Goal: Task Accomplishment & Management: Complete application form

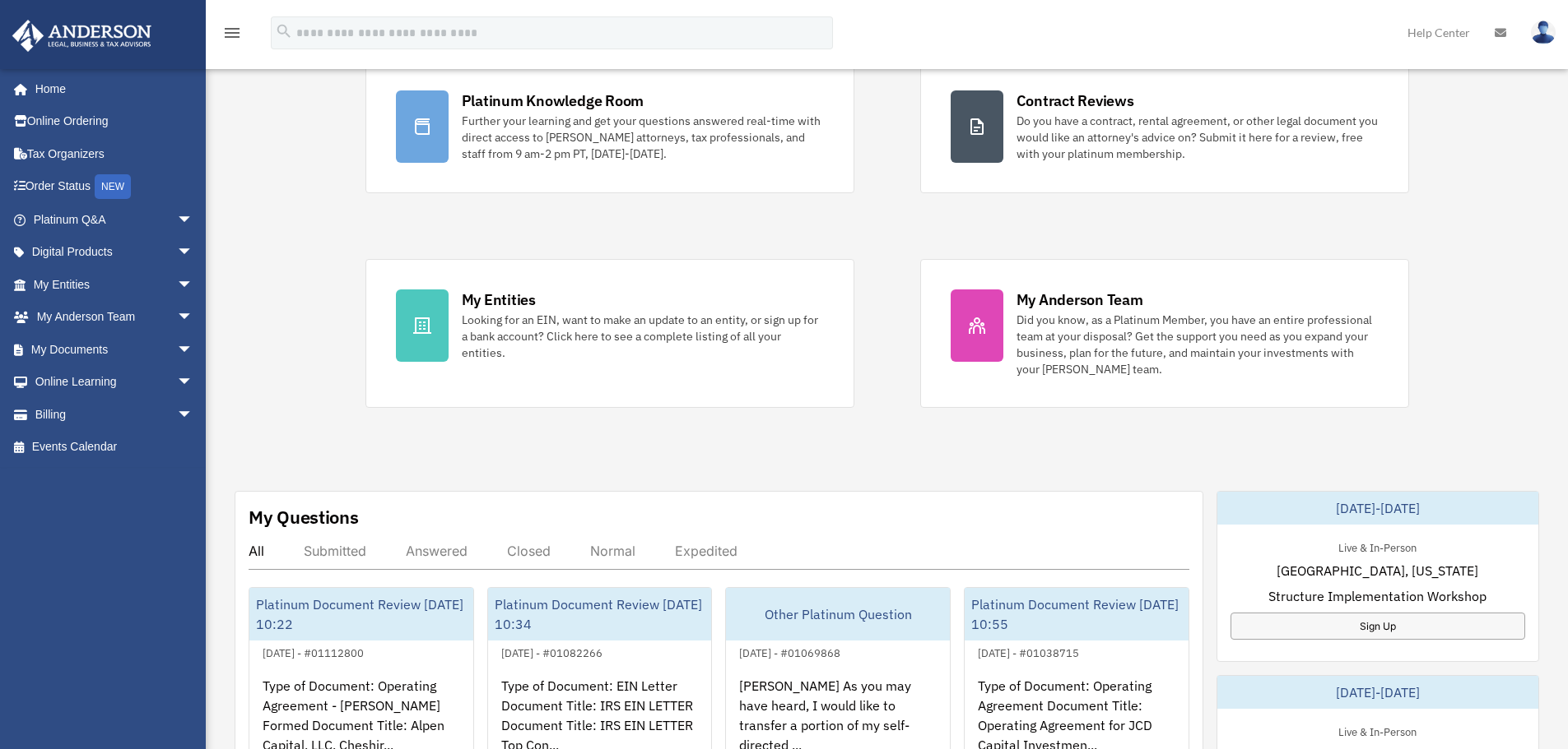
scroll to position [164, 0]
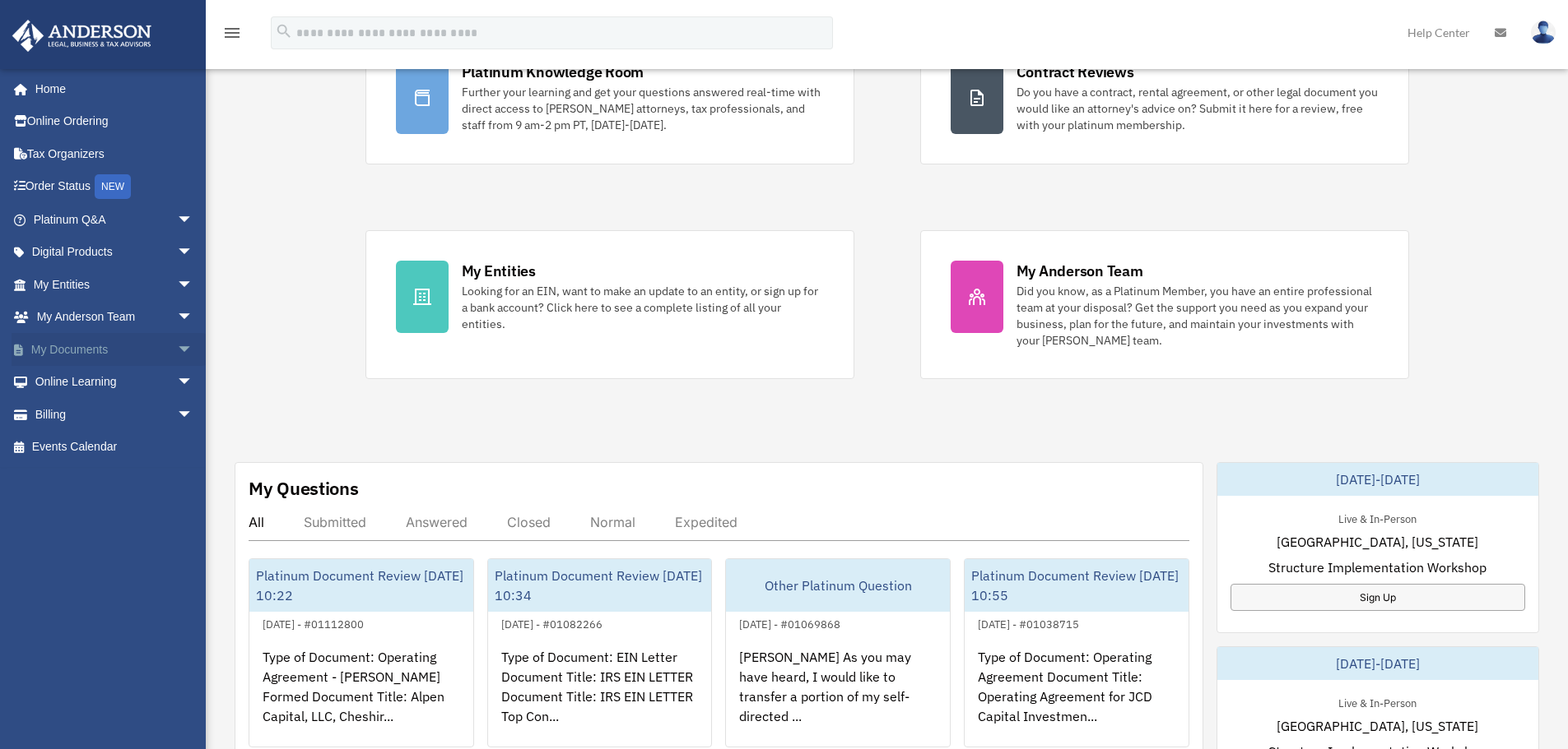
click at [177, 350] on span "arrow_drop_down" at bounding box center [194, 350] width 33 height 34
click at [120, 416] on link "Meeting Minutes" at bounding box center [120, 414] width 195 height 33
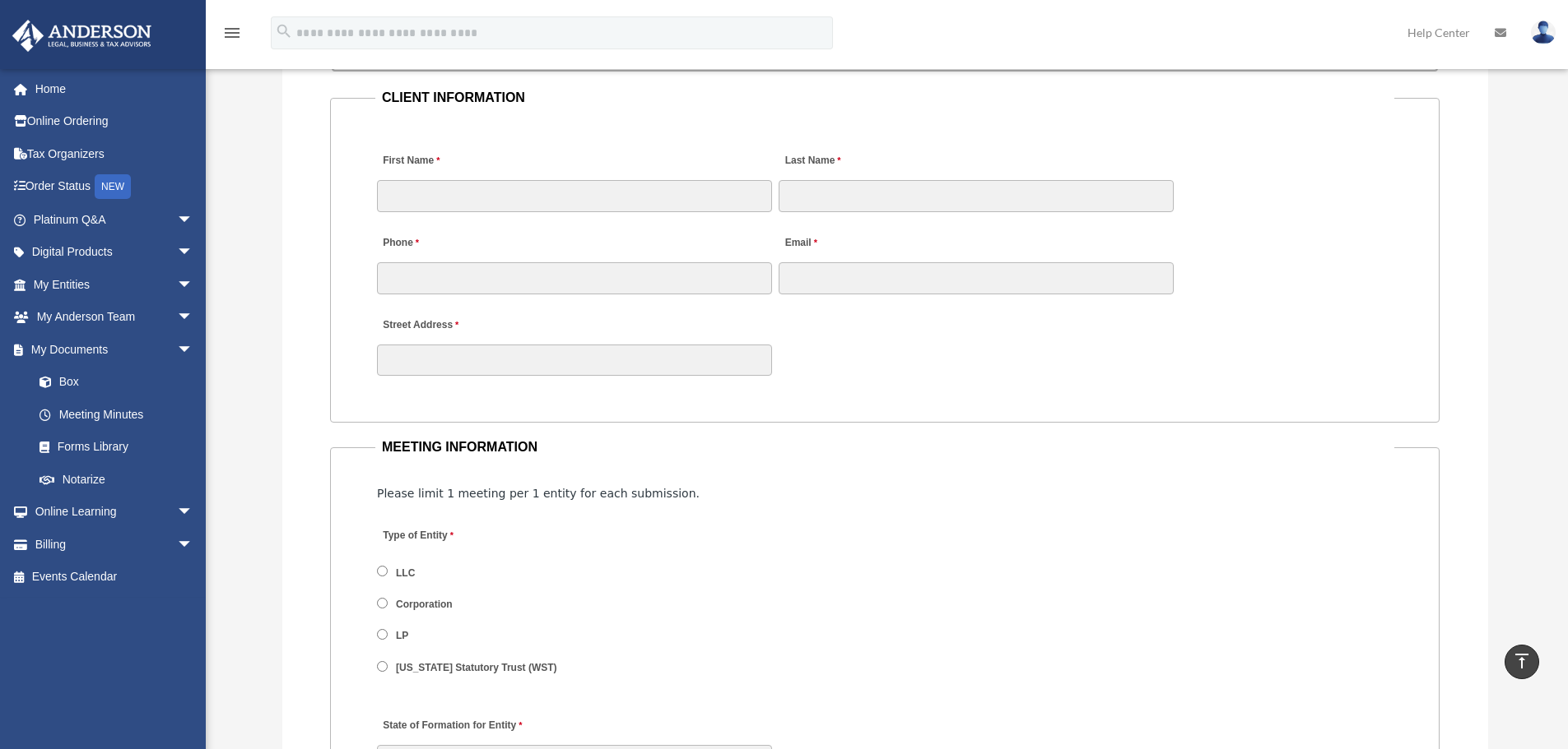
scroll to position [1645, 0]
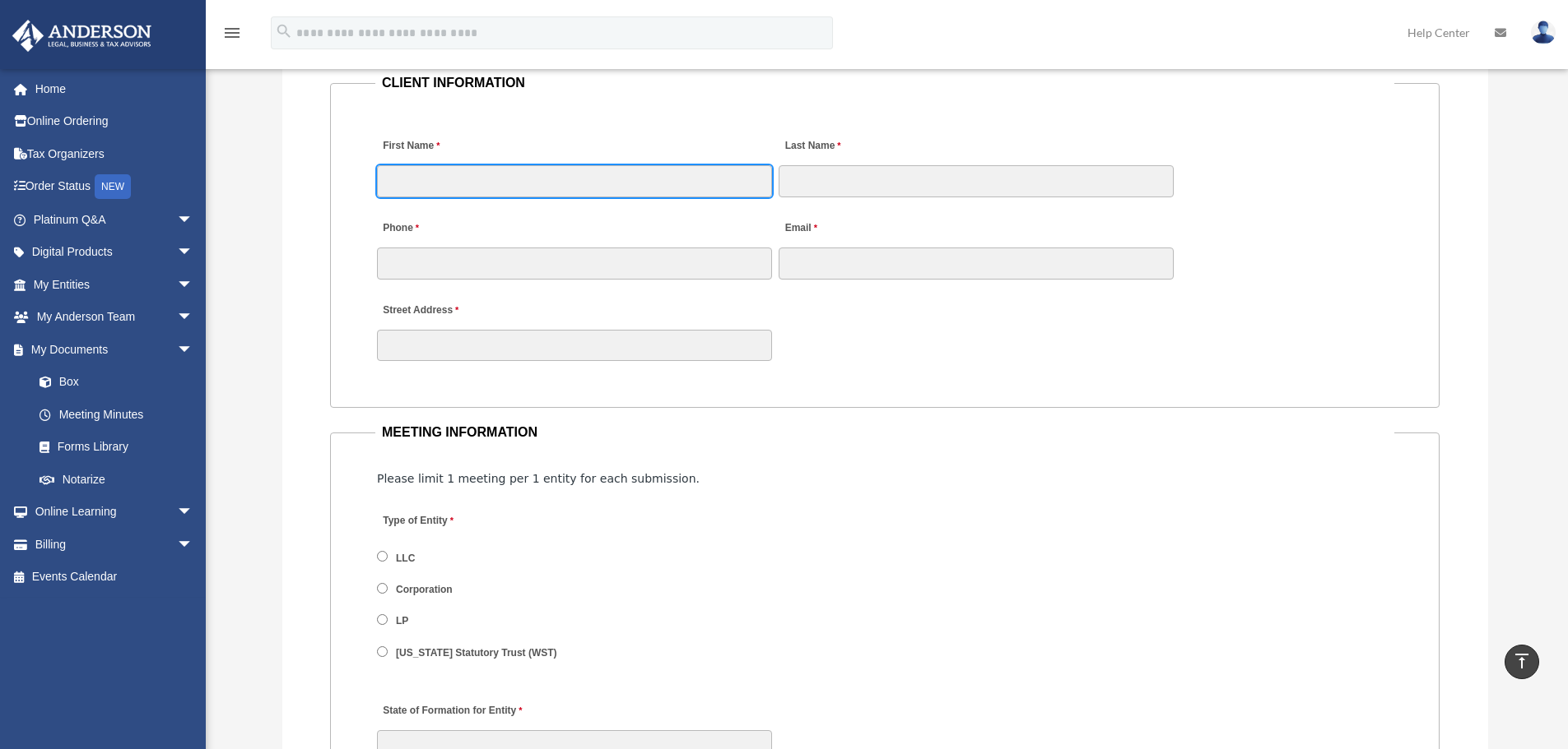
click at [523, 185] on input "First Name" at bounding box center [574, 181] width 395 height 32
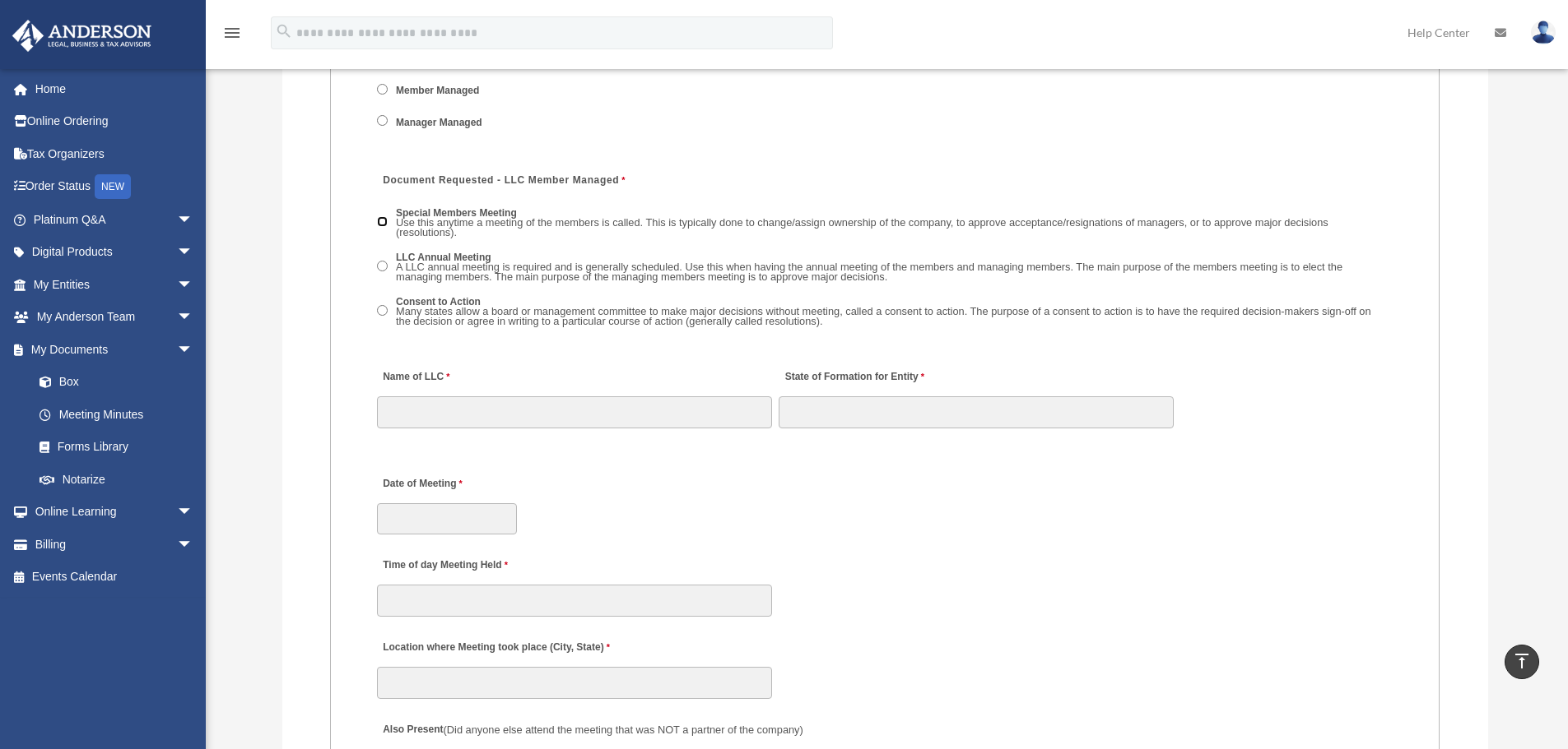
scroll to position [2549, 0]
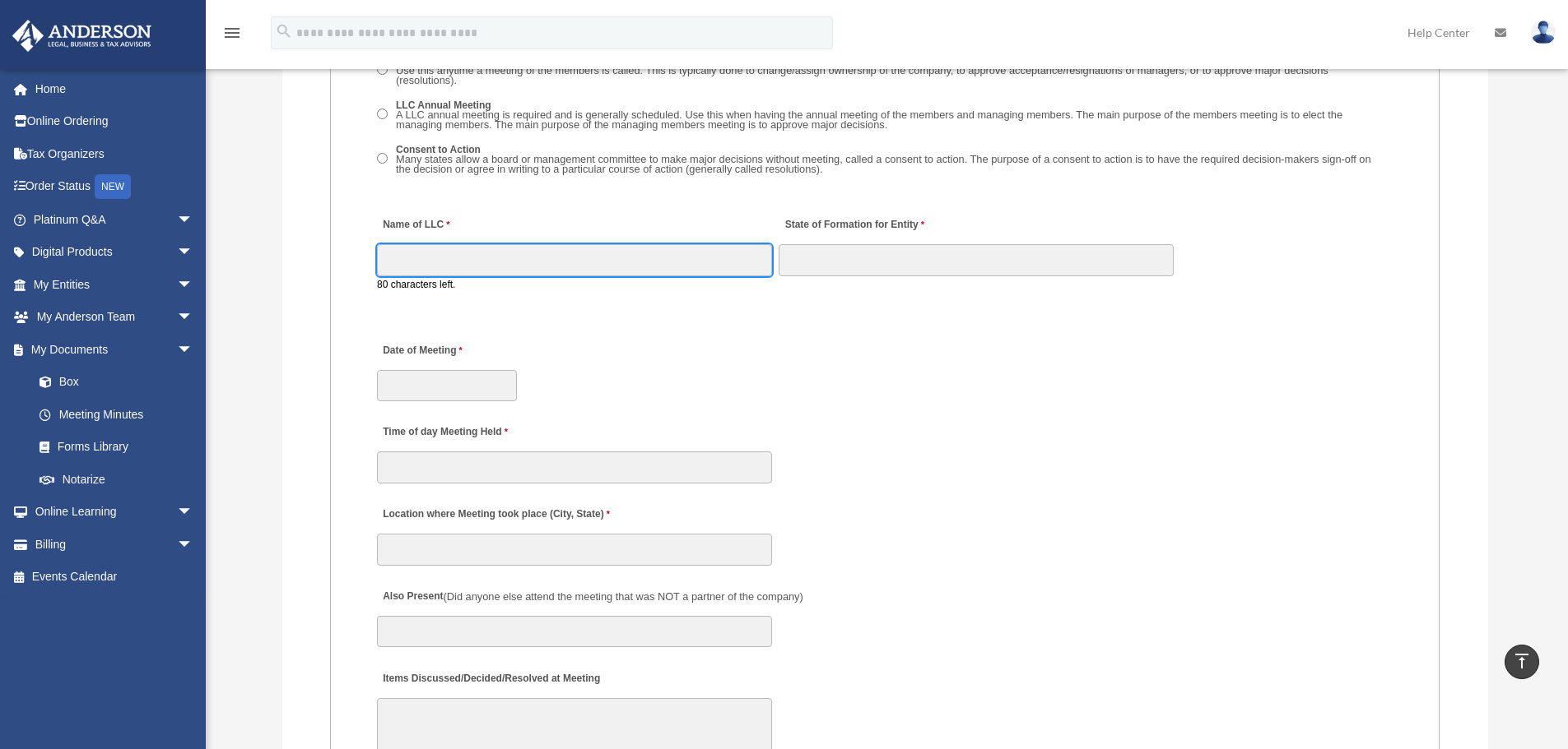
click at [521, 265] on input "Name of LLC" at bounding box center [574, 260] width 395 height 32
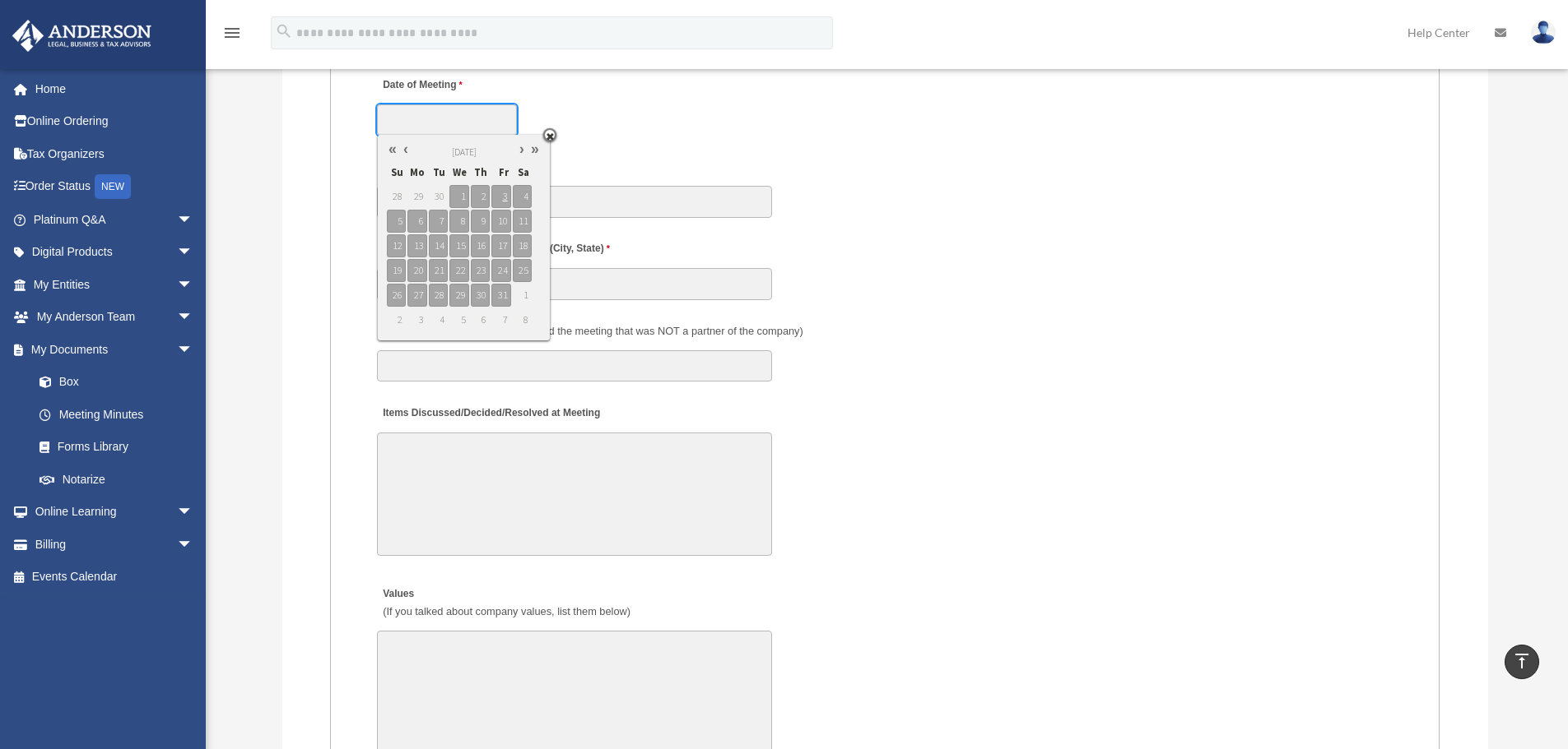
click at [766, 148] on div "Time of day Meeting Held" at bounding box center [884, 183] width 1019 height 72
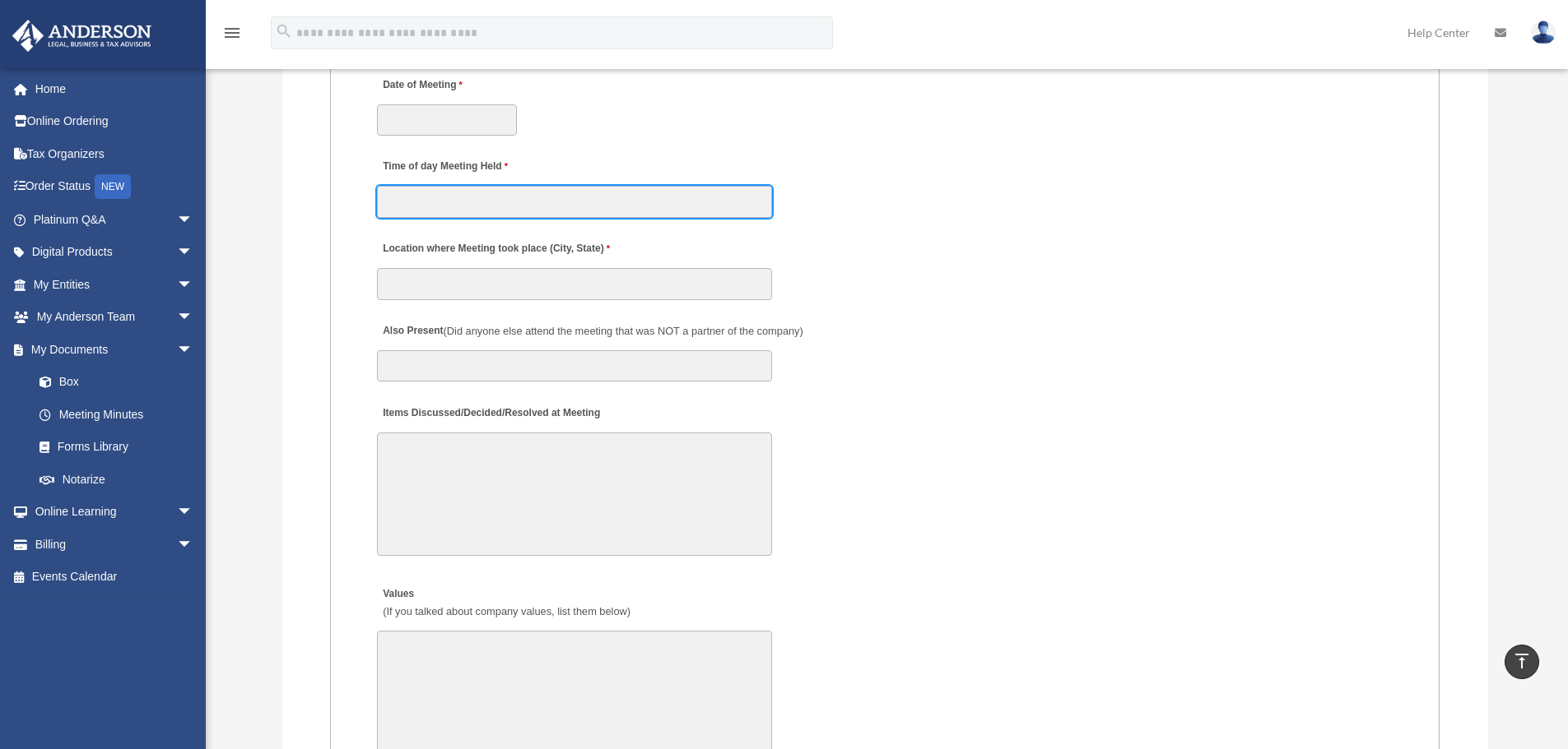
click at [487, 194] on input "Time of day Meeting Held" at bounding box center [574, 201] width 395 height 32
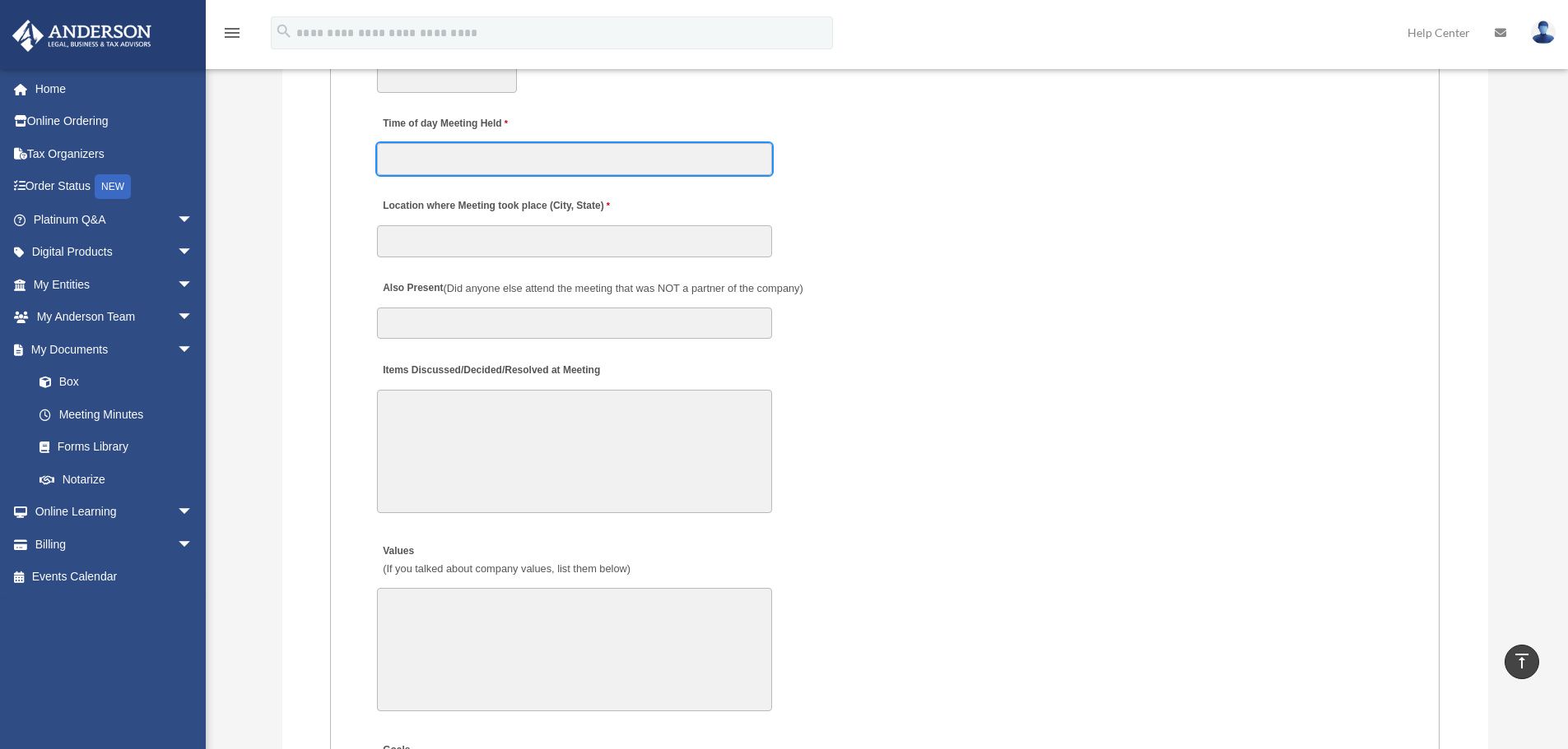
scroll to position [2879, 0]
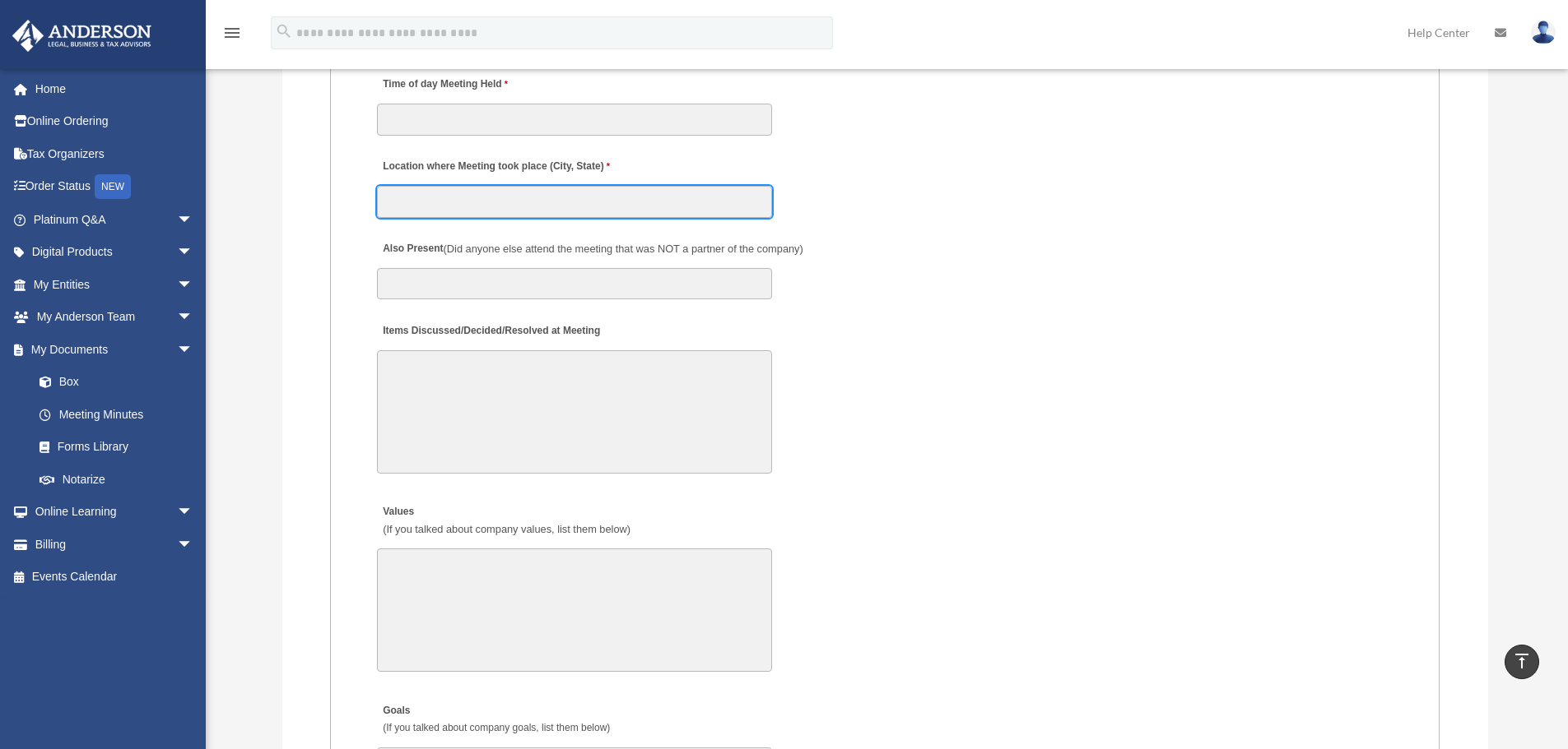
click at [500, 196] on input "Location where Meeting took place (City, State)" at bounding box center [574, 201] width 395 height 32
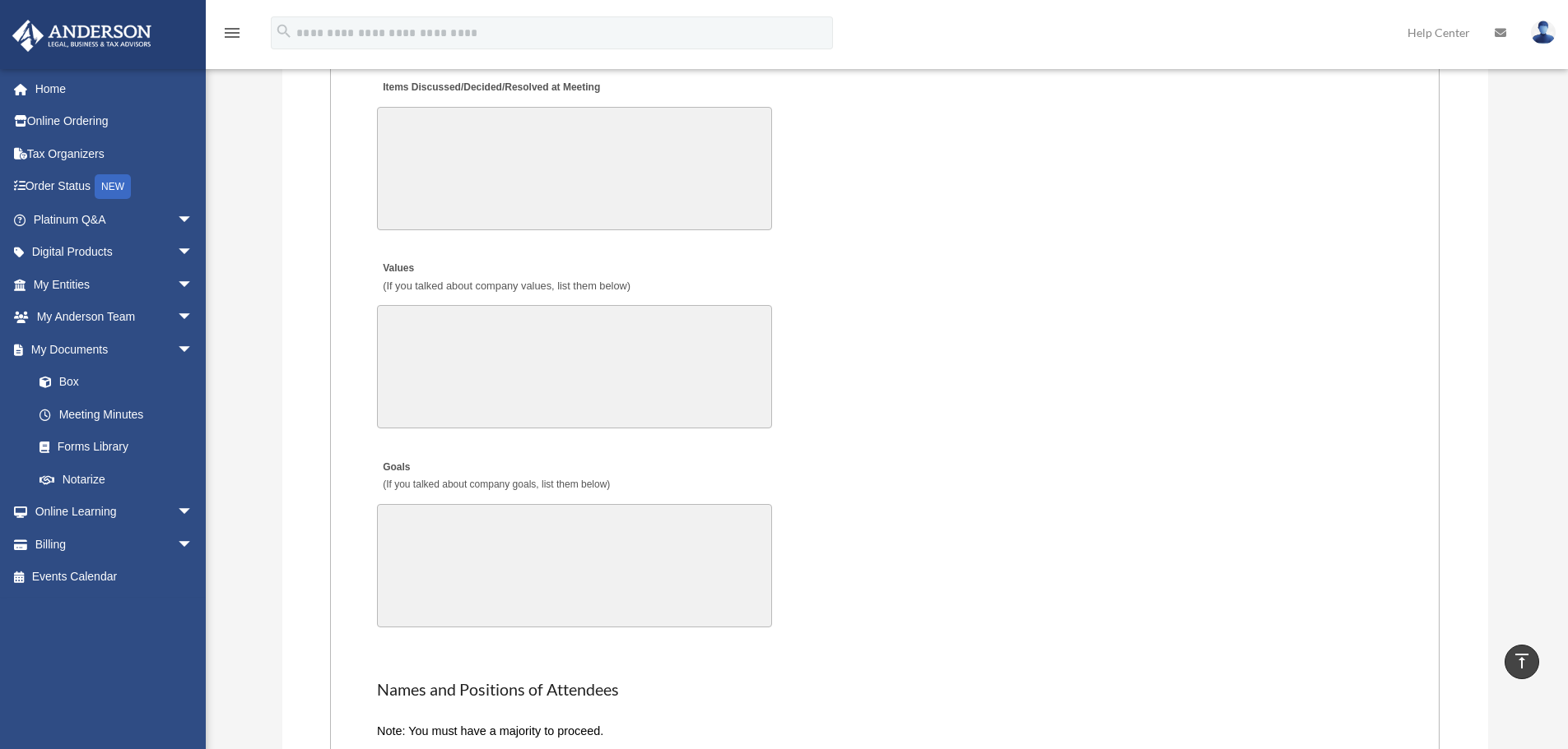
scroll to position [3126, 0]
click at [417, 112] on textarea "Items Discussed/Decided/Resolved at Meeting" at bounding box center [574, 165] width 395 height 124
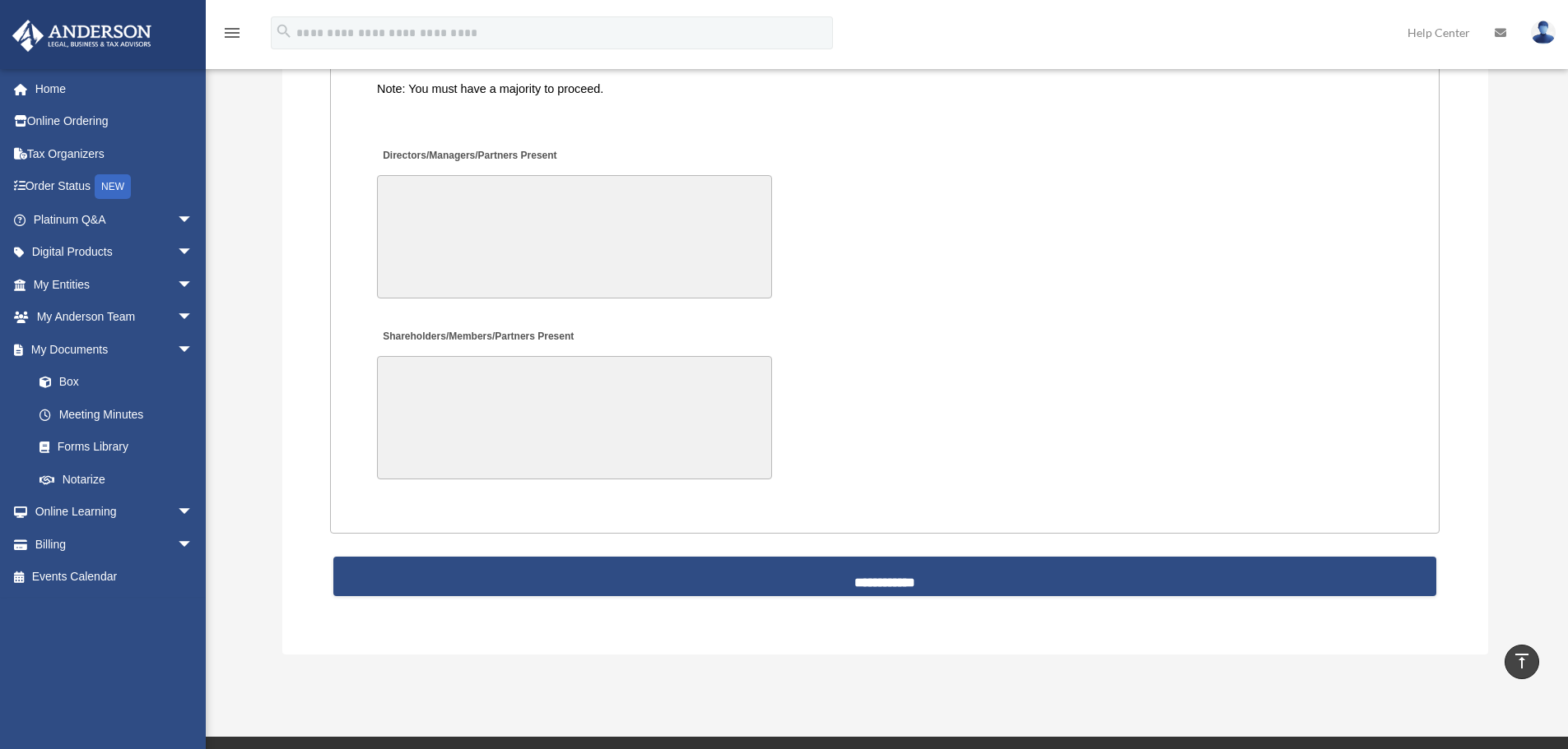
scroll to position [3783, 0]
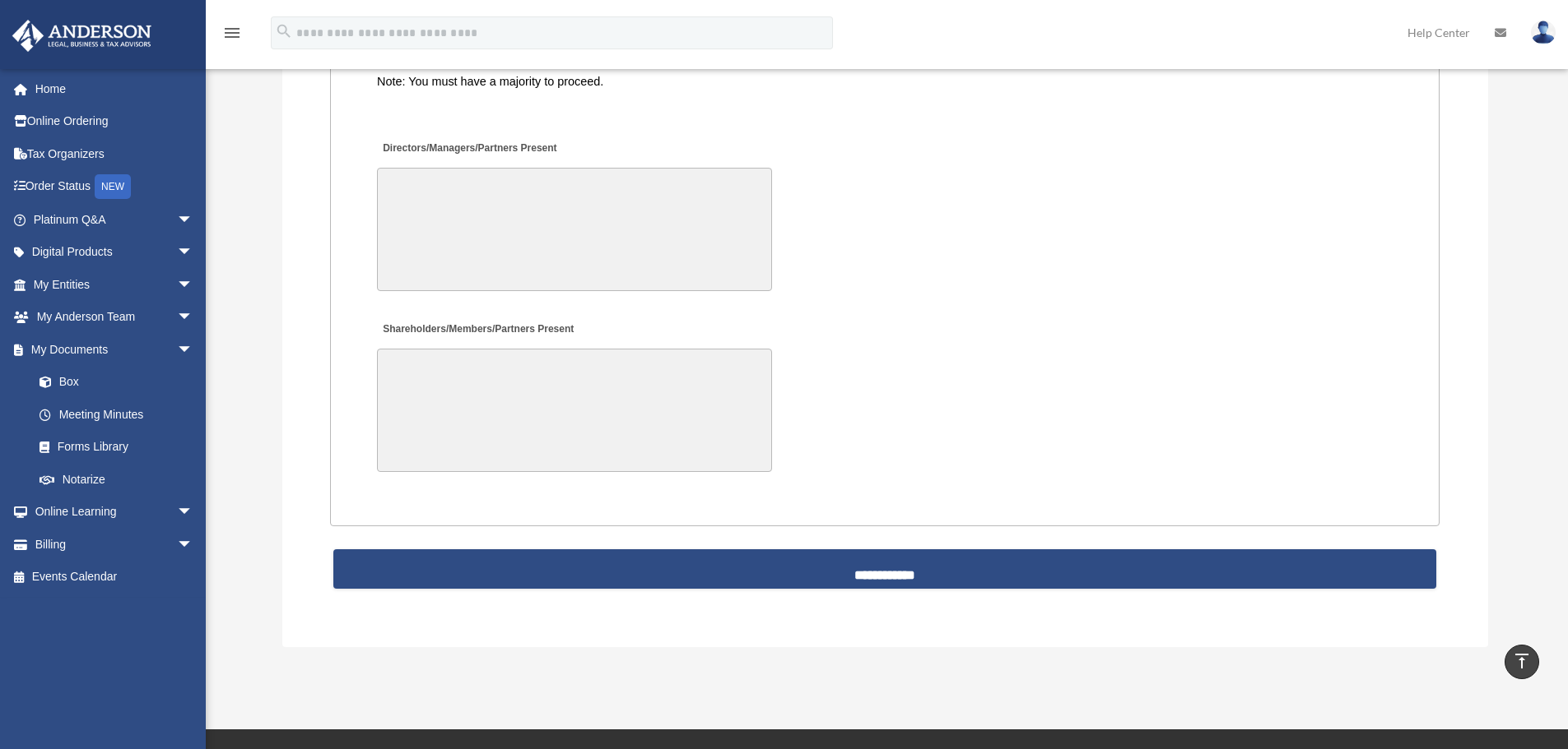
click at [440, 361] on textarea "Shareholders/Members/Partners Present" at bounding box center [574, 410] width 395 height 124
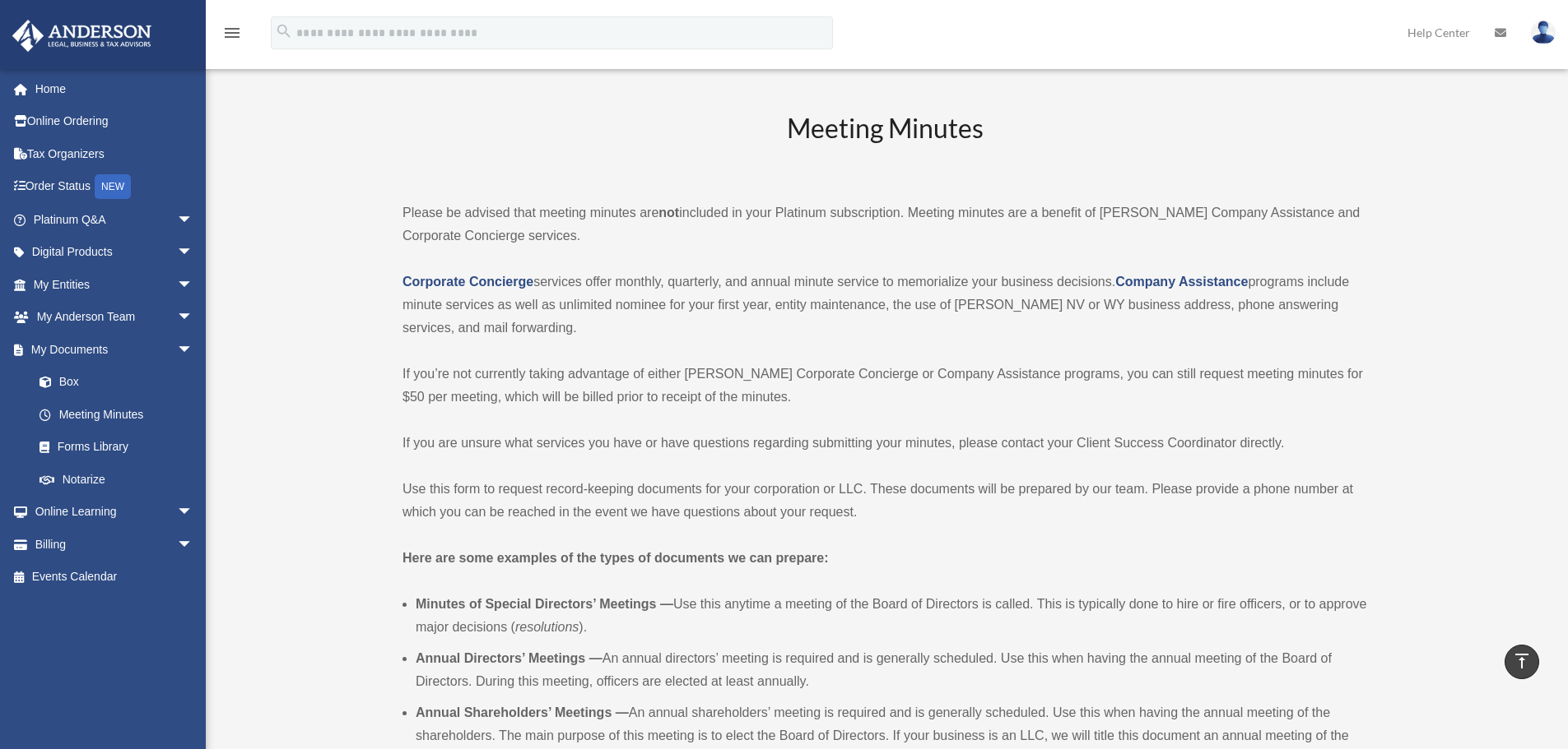
scroll to position [0, 0]
click at [602, 165] on h2 "Meeting Minutes" at bounding box center [884, 145] width 964 height 68
drag, startPoint x: 780, startPoint y: 130, endPoint x: 990, endPoint y: 149, distance: 210.9
click at [990, 149] on h2 "Meeting Minutes" at bounding box center [884, 145] width 964 height 68
click at [894, 154] on h2 "Meeting Minutes" at bounding box center [884, 145] width 964 height 68
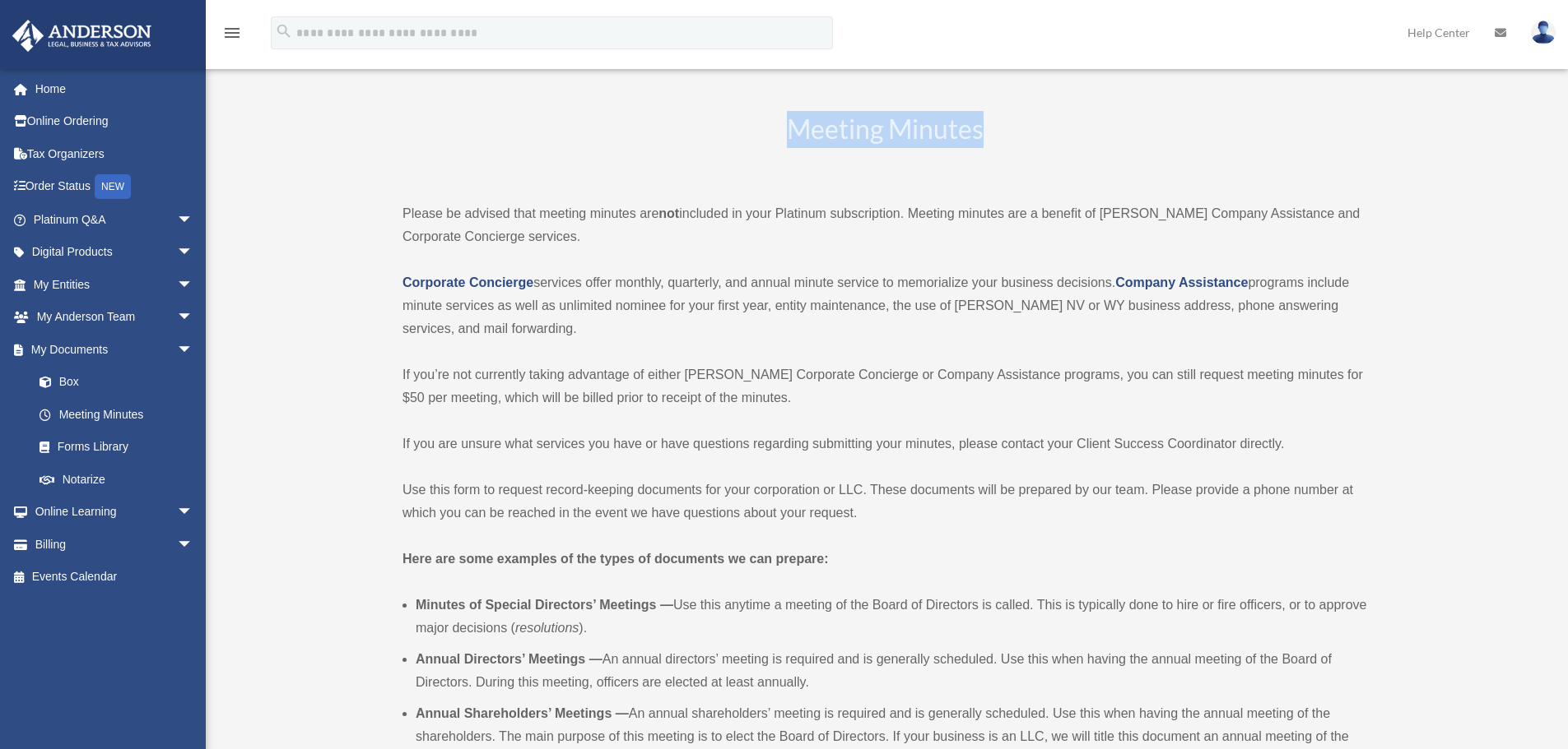
drag, startPoint x: 791, startPoint y: 129, endPoint x: 1015, endPoint y: 124, distance: 224.1
click at [1015, 124] on h2 "Meeting Minutes" at bounding box center [884, 145] width 964 height 68
click at [927, 160] on h2 "Meeting Minutes" at bounding box center [884, 145] width 964 height 68
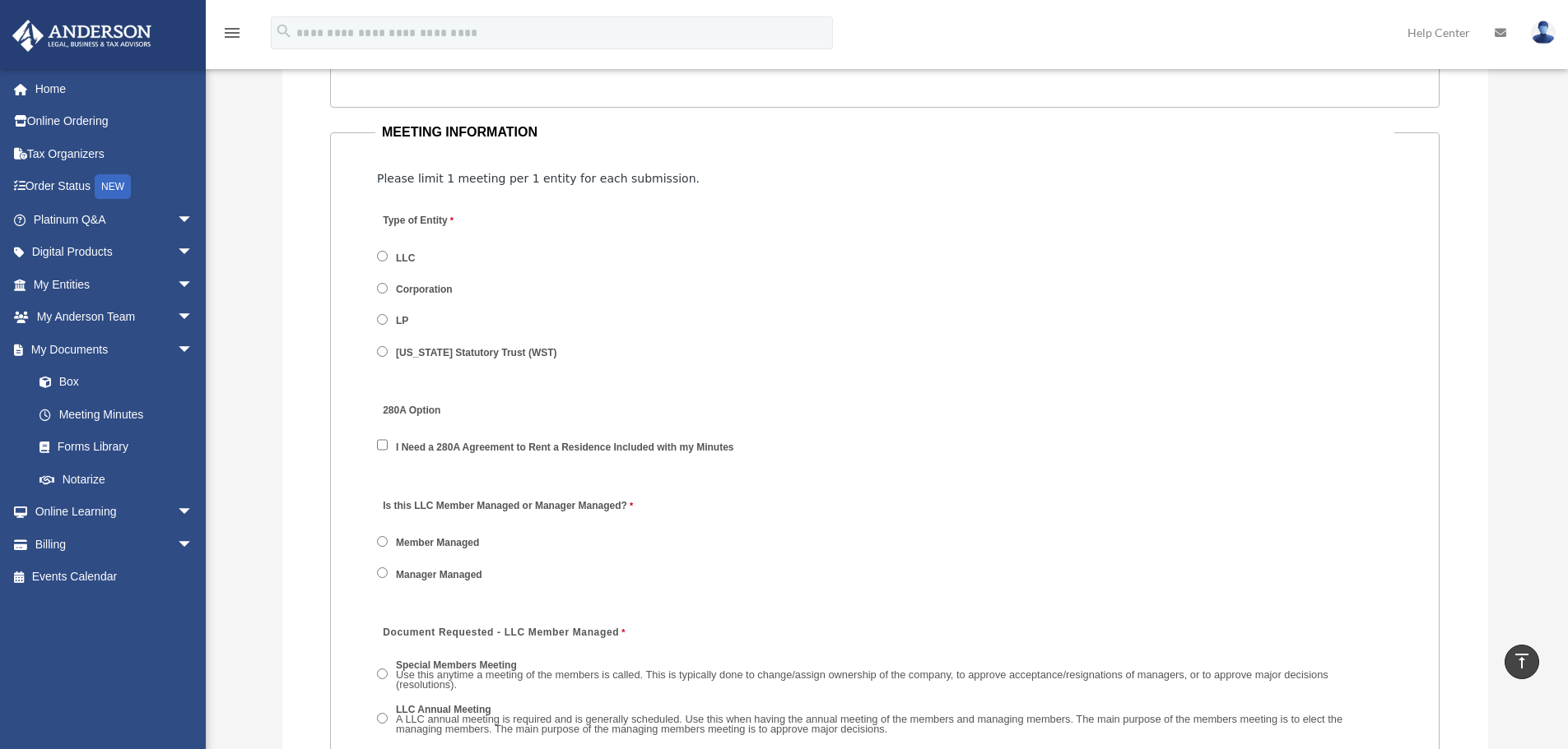
scroll to position [1974, 0]
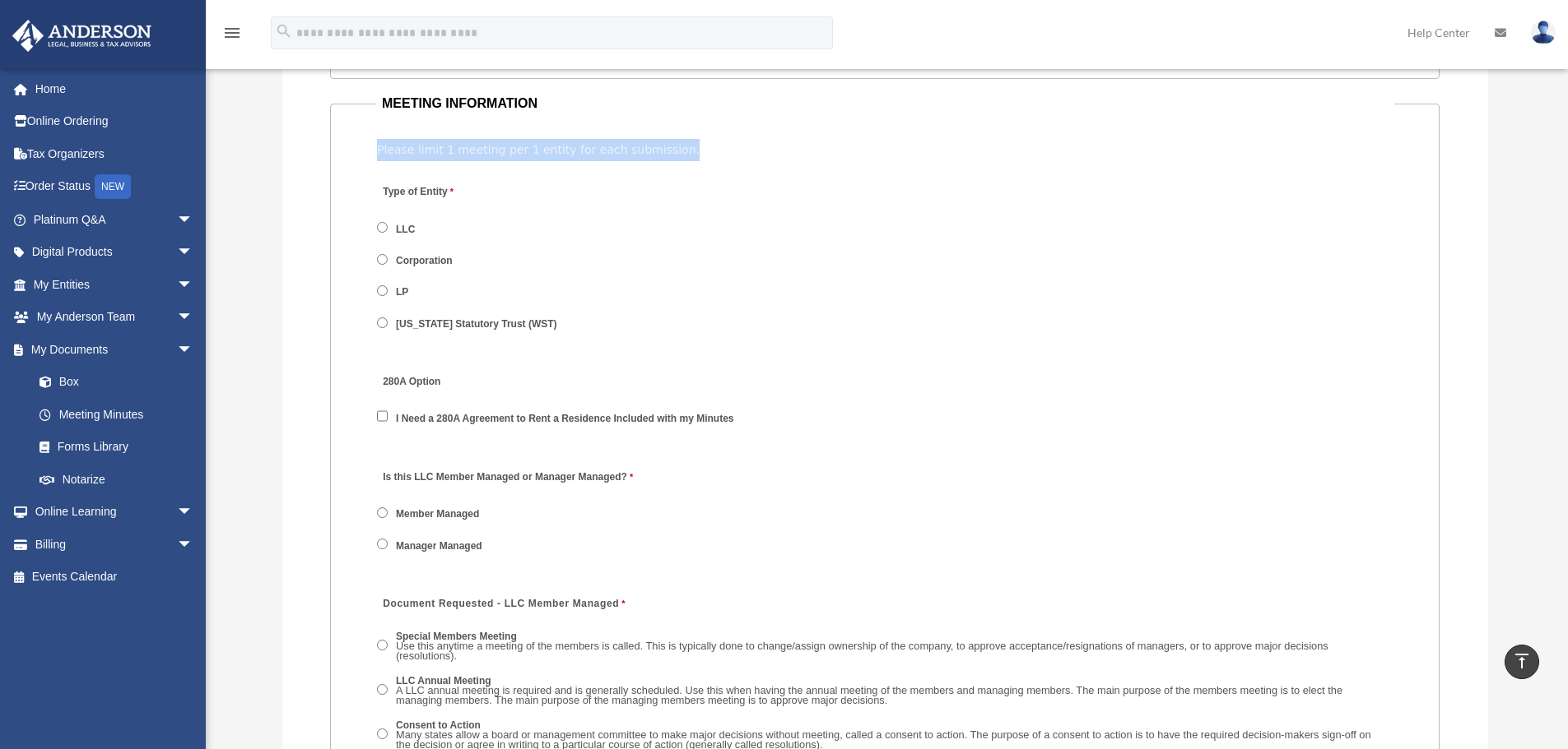
drag, startPoint x: 375, startPoint y: 149, endPoint x: 781, endPoint y: 147, distance: 406.0
click at [781, 147] on div "Please limit 1 meeting per 1 entity for each submission." at bounding box center [884, 150] width 1019 height 26
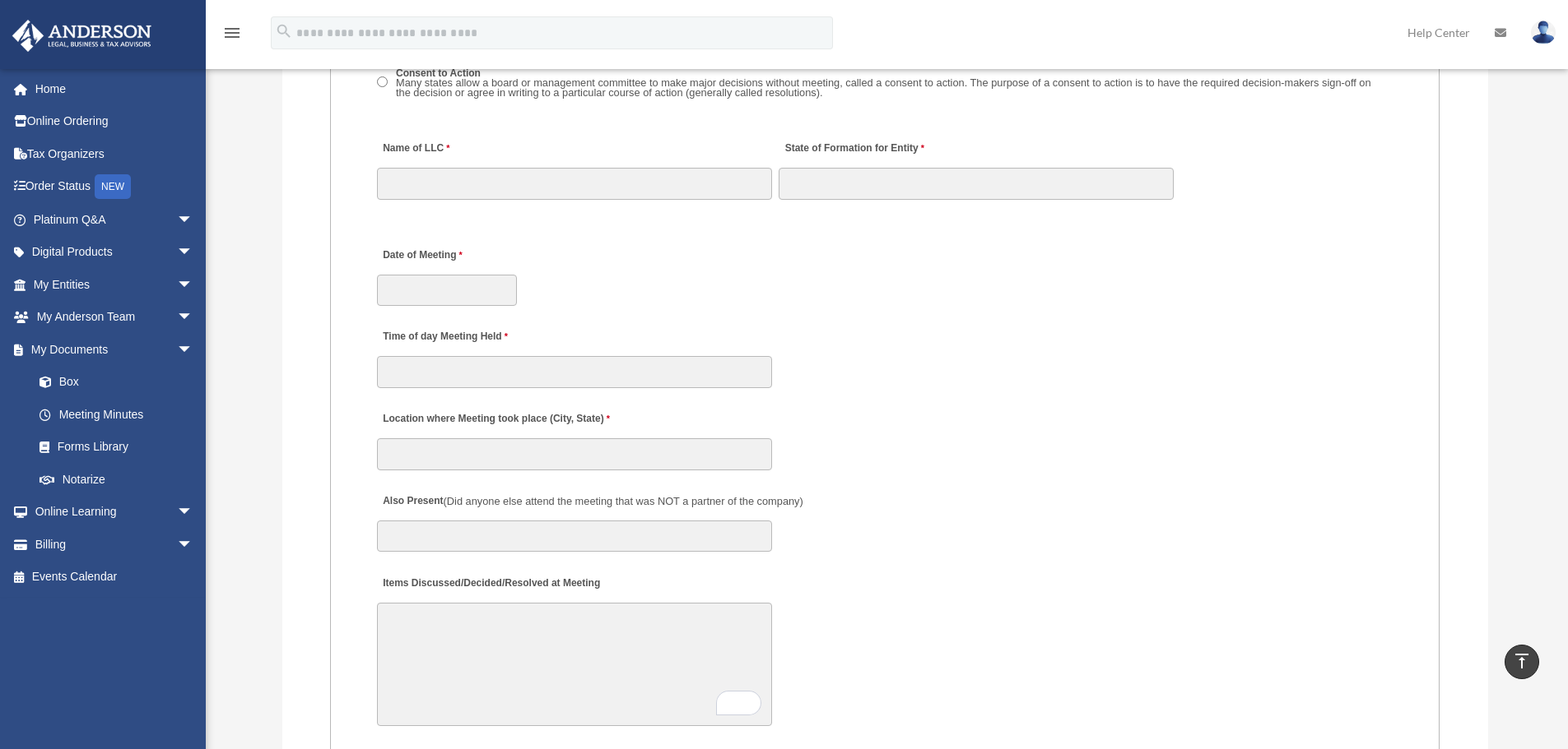
scroll to position [2632, 0]
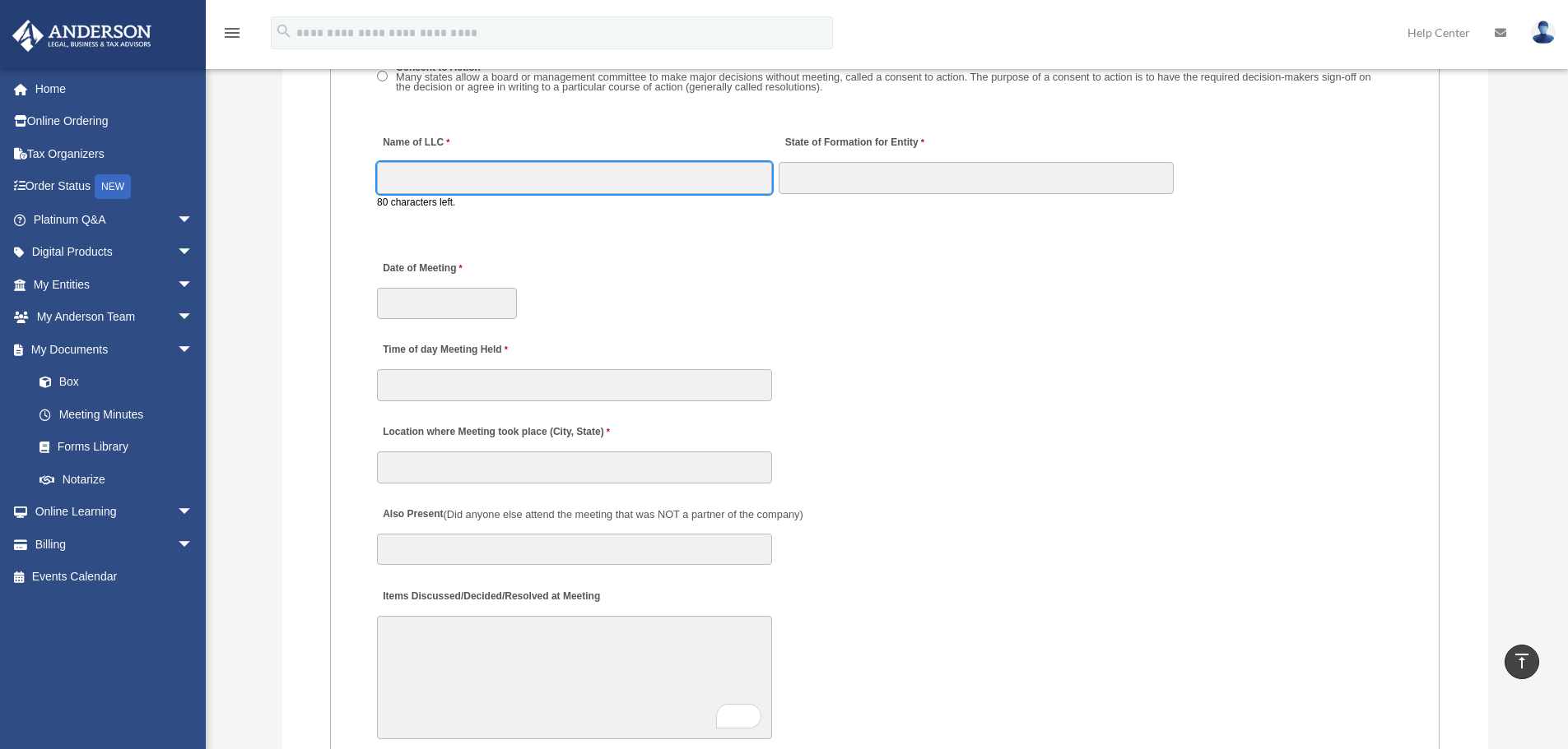
click at [484, 179] on input "Name of LLC" at bounding box center [574, 177] width 395 height 32
paste input "**********"
type input "**********"
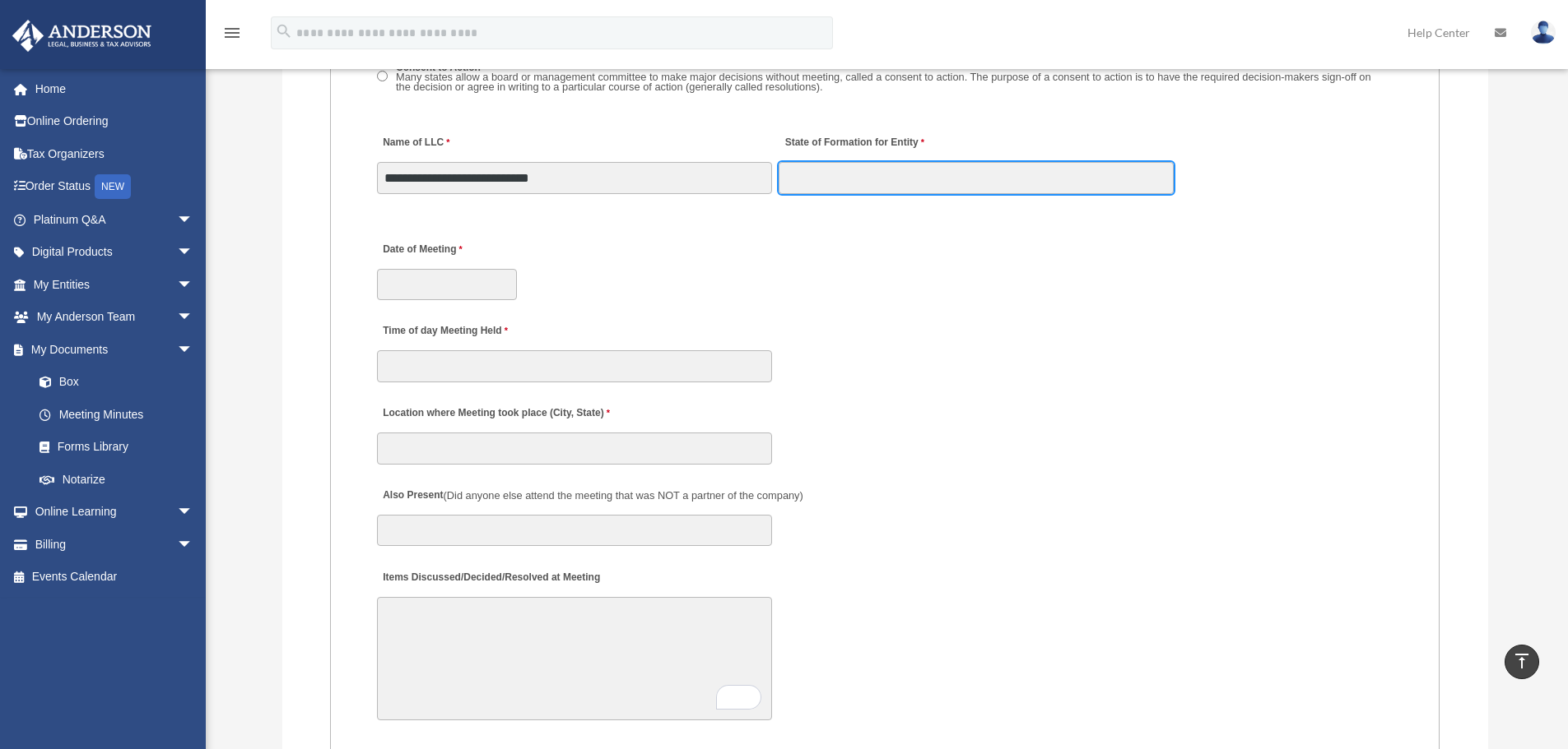
click at [894, 173] on input "State of Formation for Entity" at bounding box center [975, 177] width 395 height 32
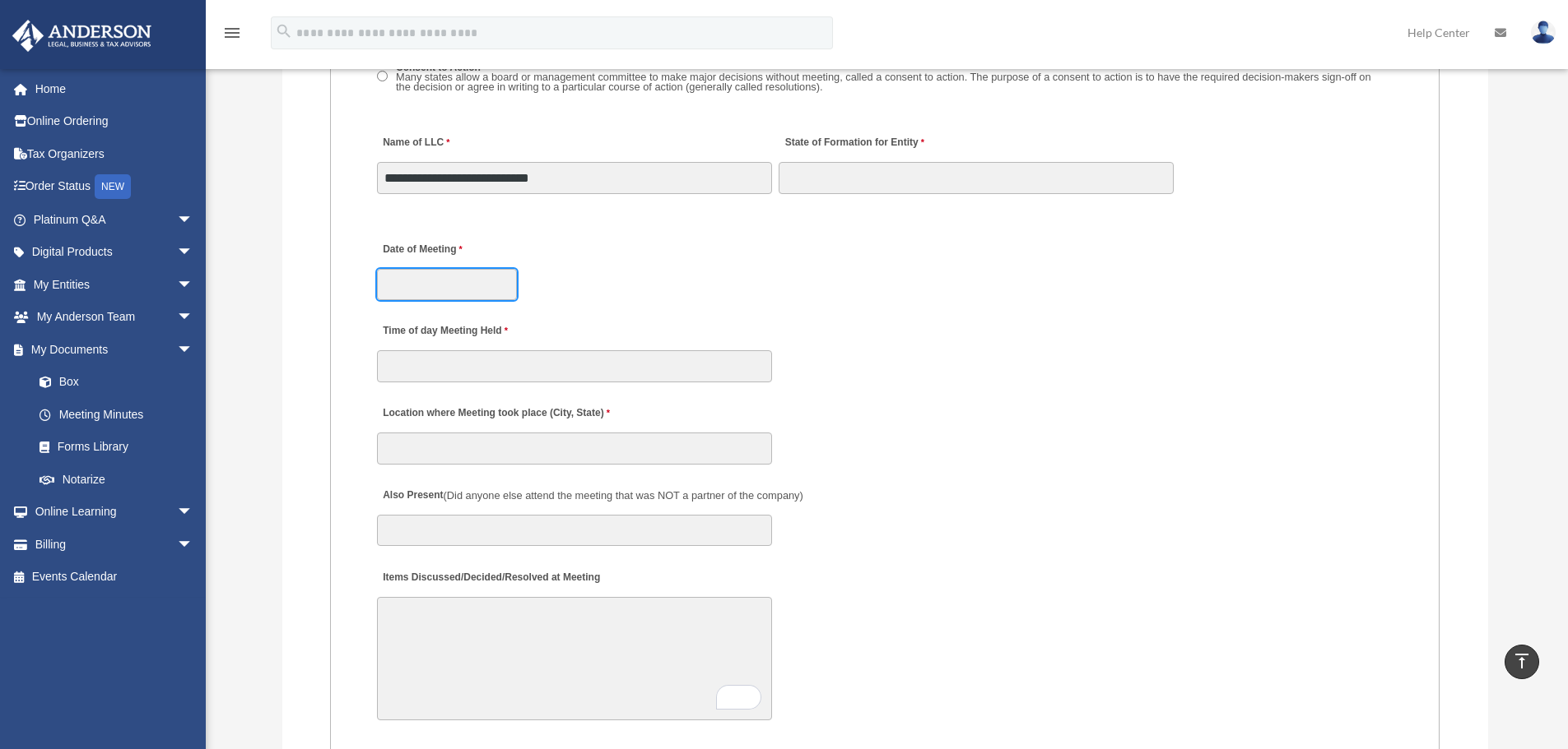
click at [445, 285] on input "Date of Meeting" at bounding box center [447, 285] width 140 height 32
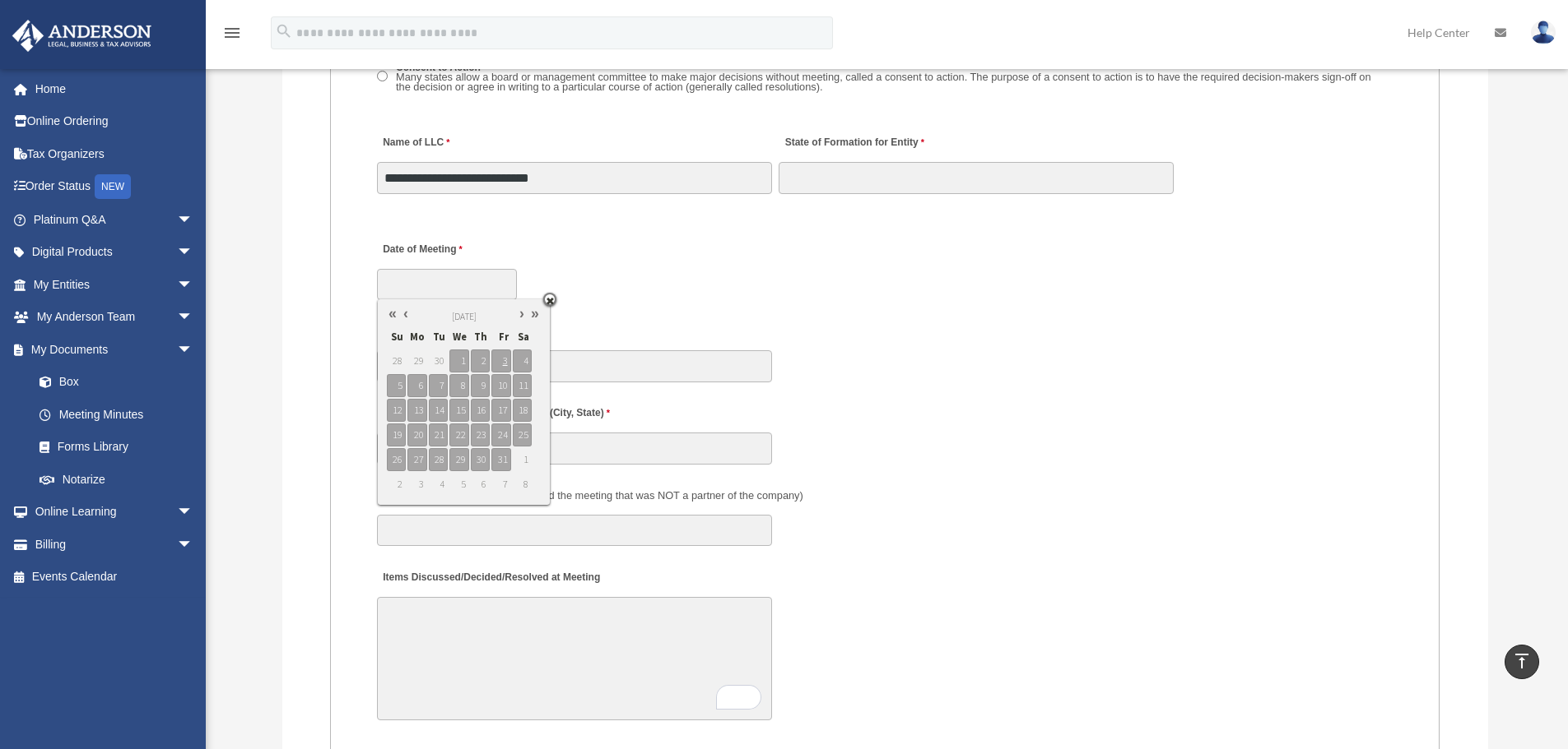
click at [755, 279] on div "Date of Meeting" at bounding box center [884, 265] width 1019 height 72
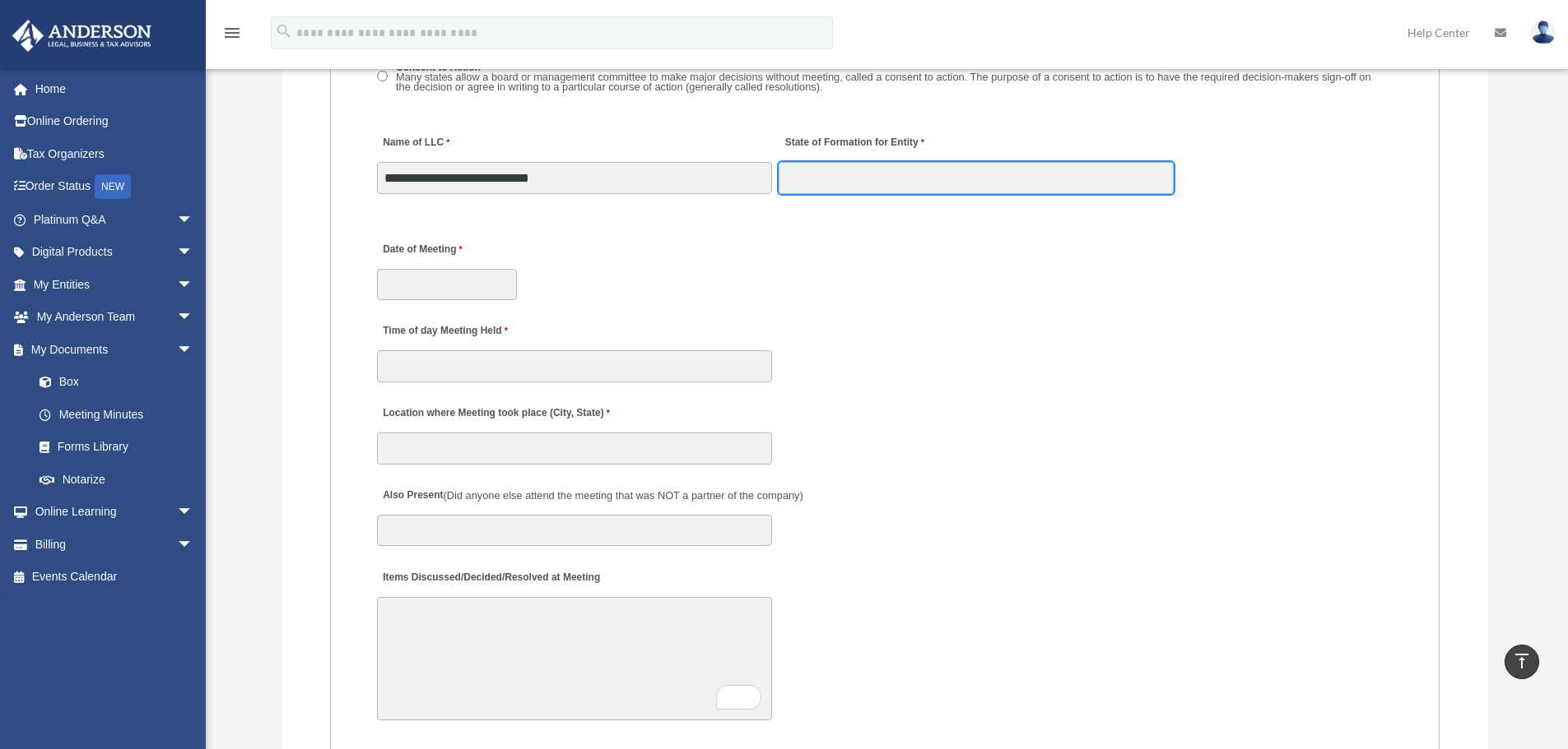
click at [829, 179] on input "State of Formation for Entity" at bounding box center [975, 177] width 395 height 32
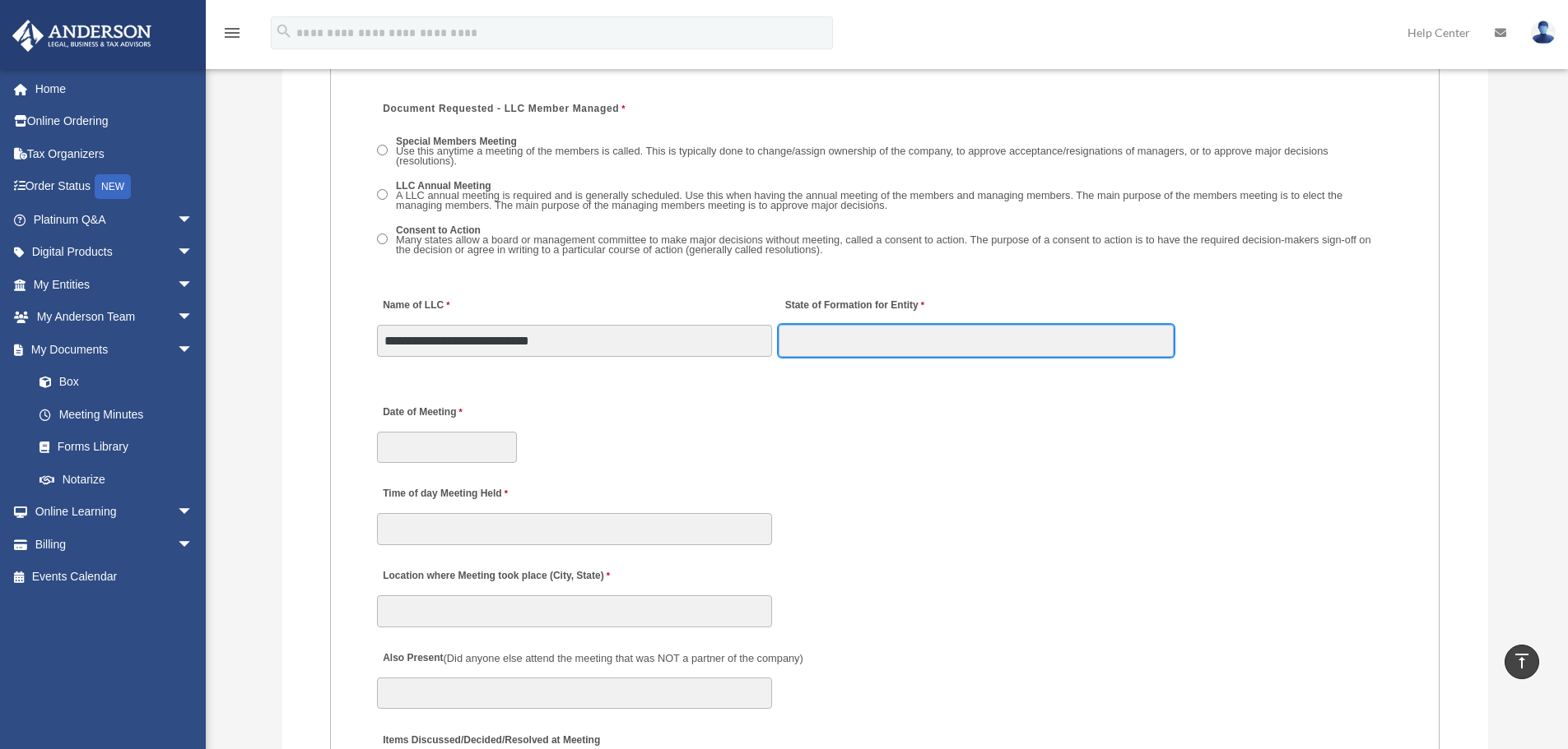
scroll to position [2468, 0]
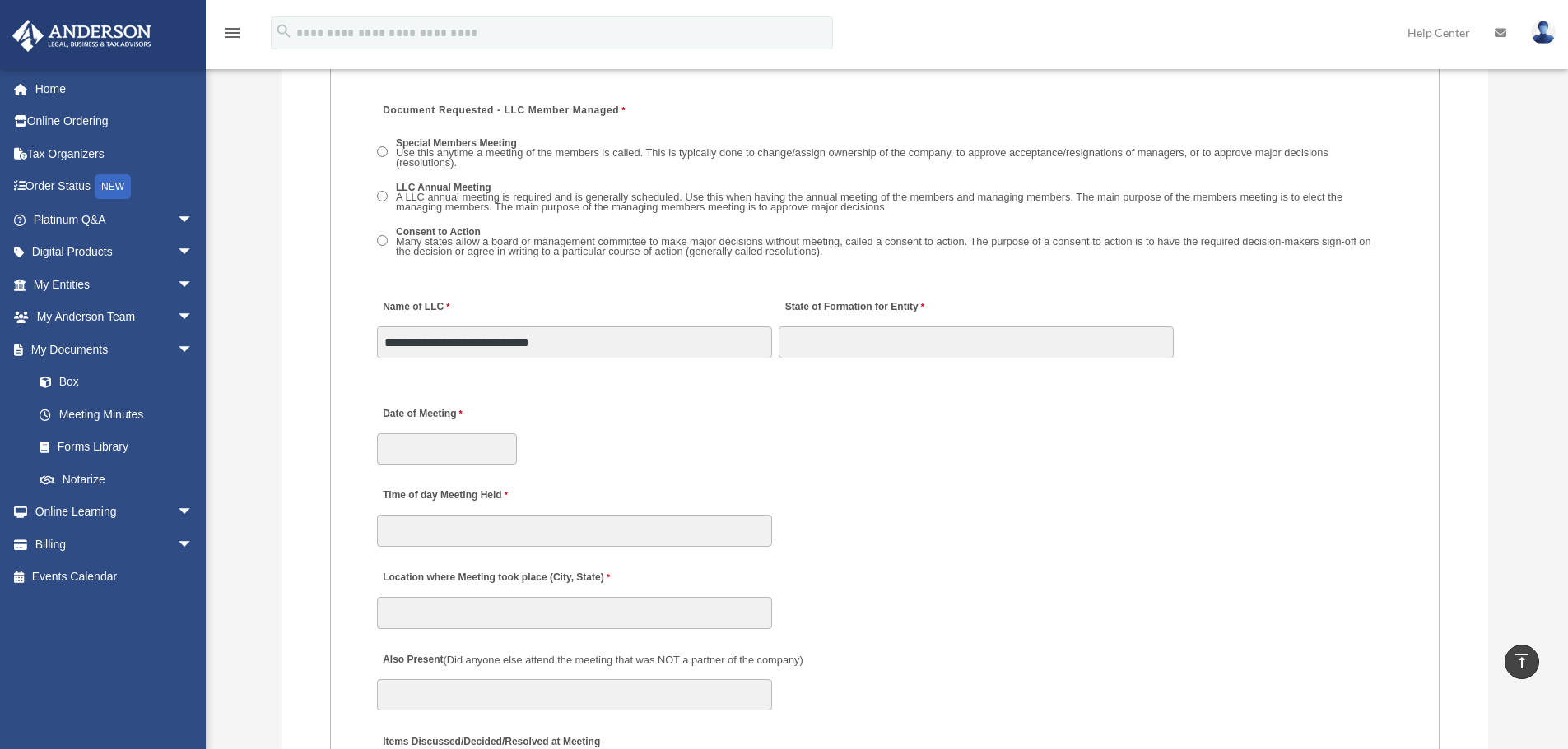
click at [660, 406] on div "Date of Meeting" at bounding box center [884, 429] width 1019 height 72
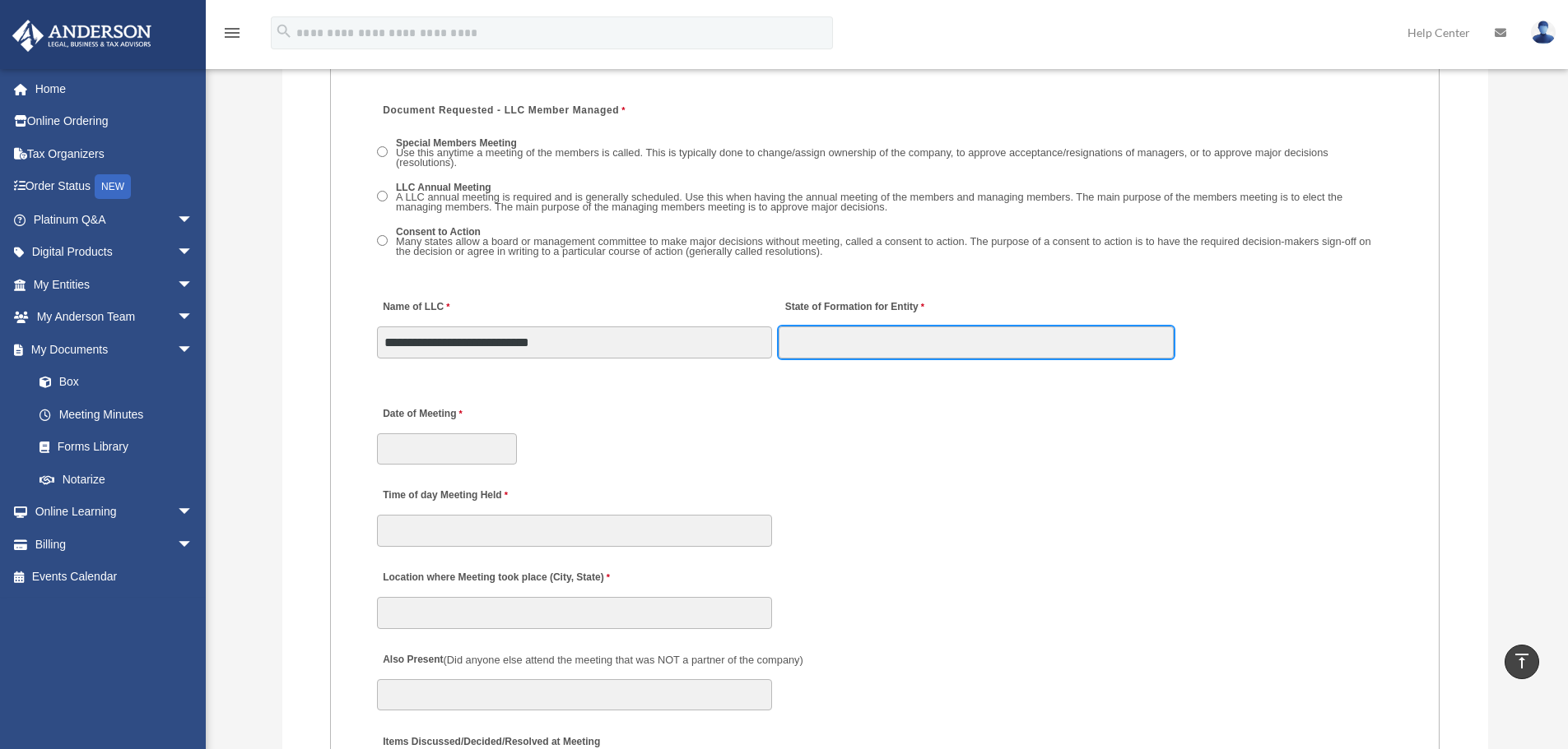
click at [872, 338] on input "State of Formation for Entity" at bounding box center [975, 342] width 395 height 32
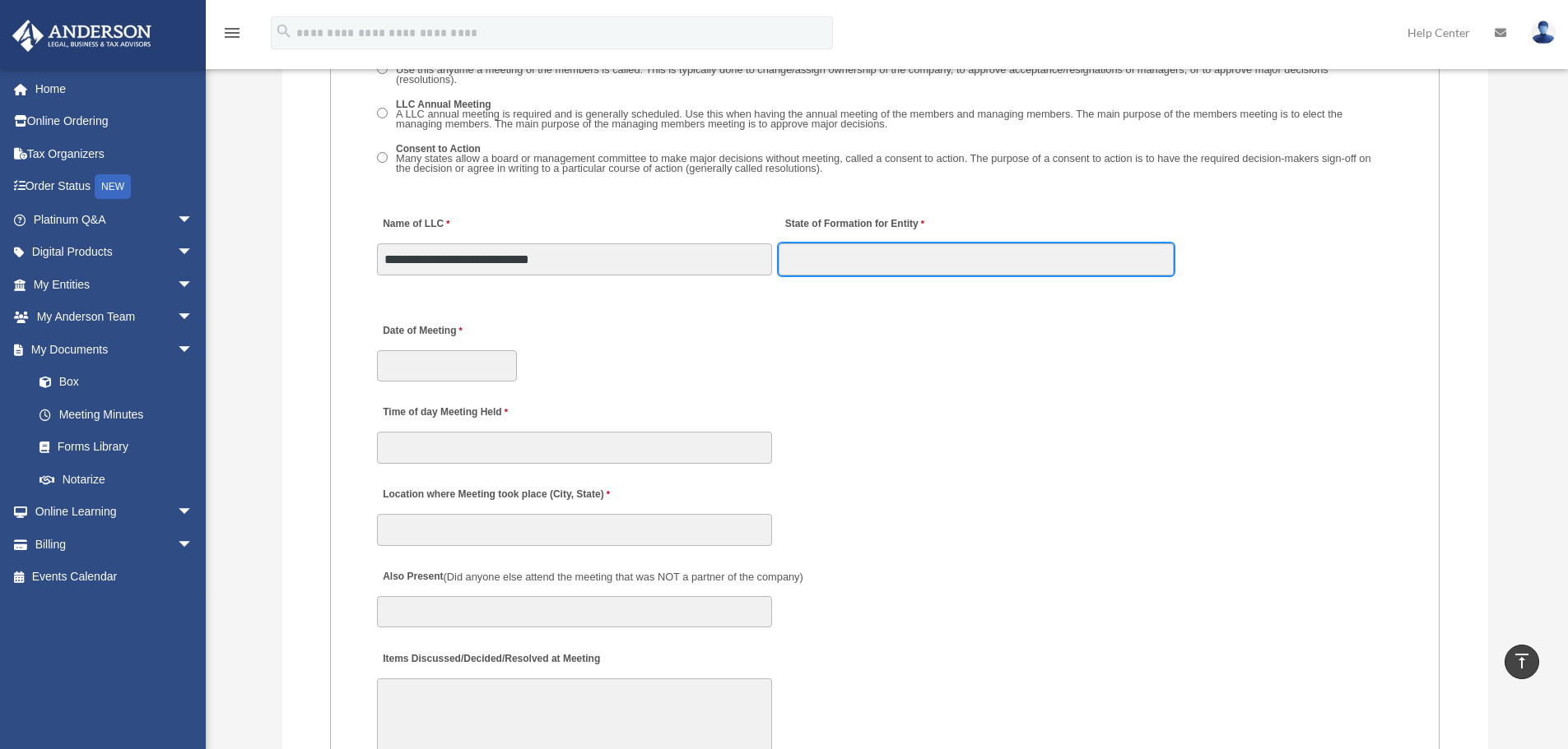
scroll to position [2549, 0]
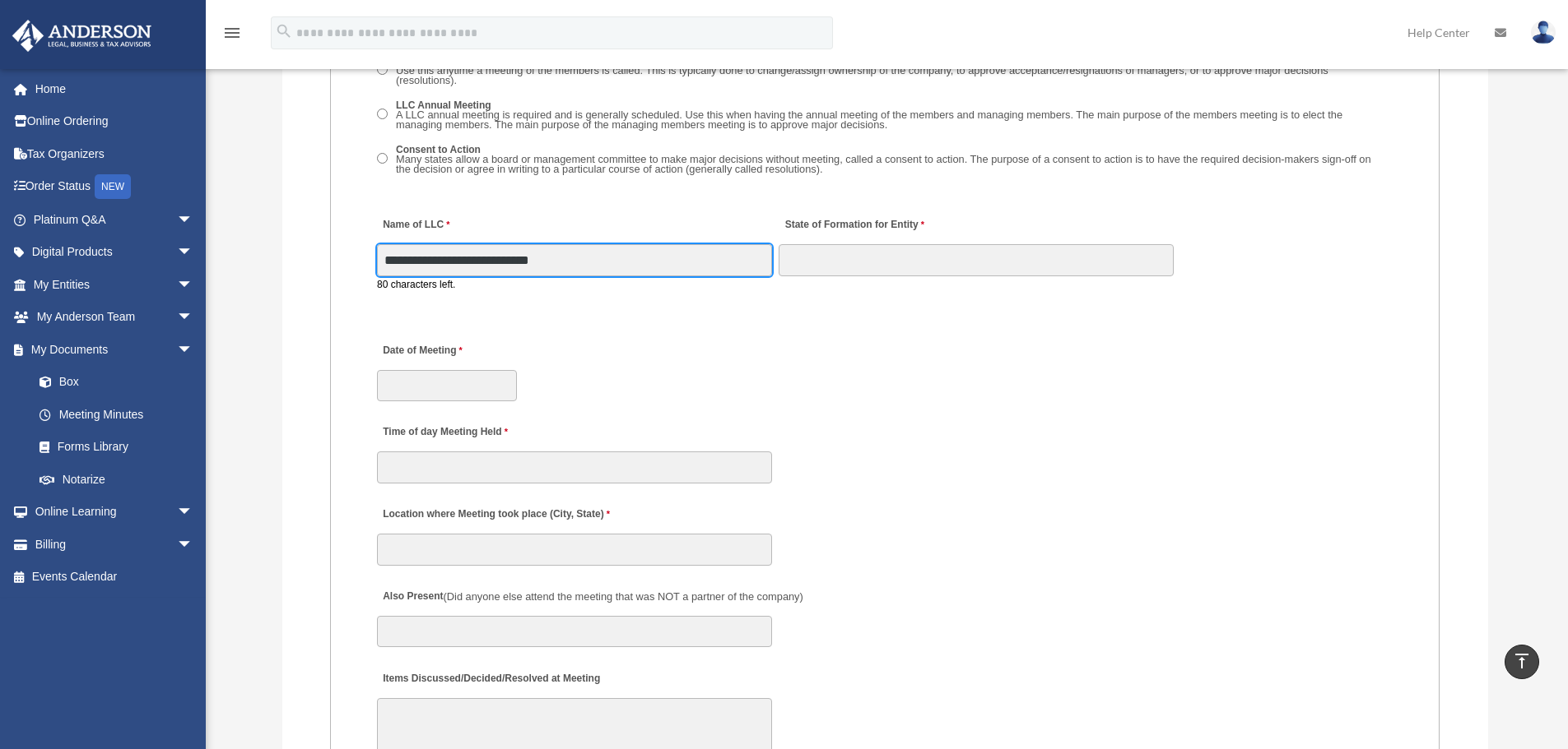
click at [594, 268] on input "**********" at bounding box center [574, 260] width 395 height 32
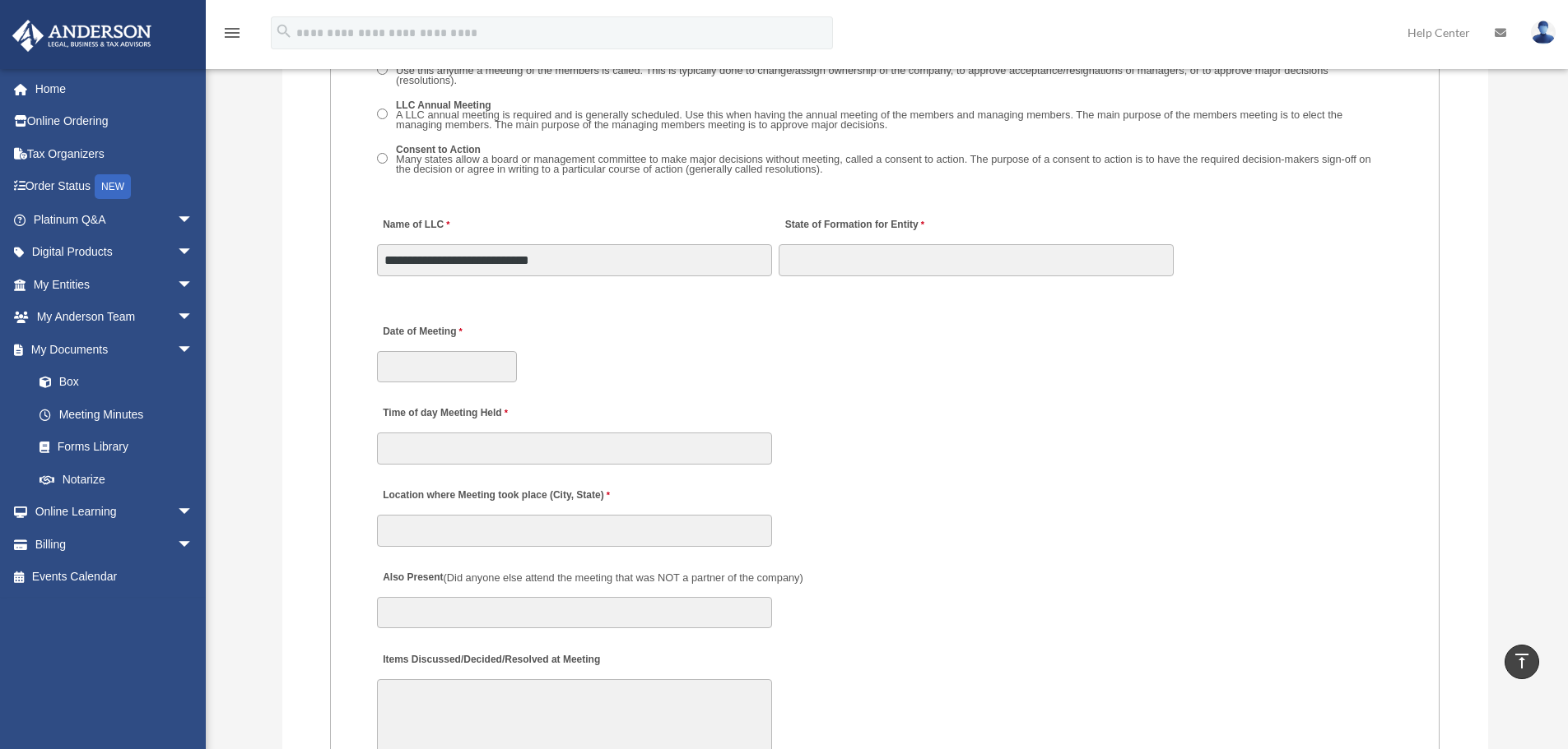
click at [691, 349] on div "Date of Meeting" at bounding box center [884, 348] width 1019 height 72
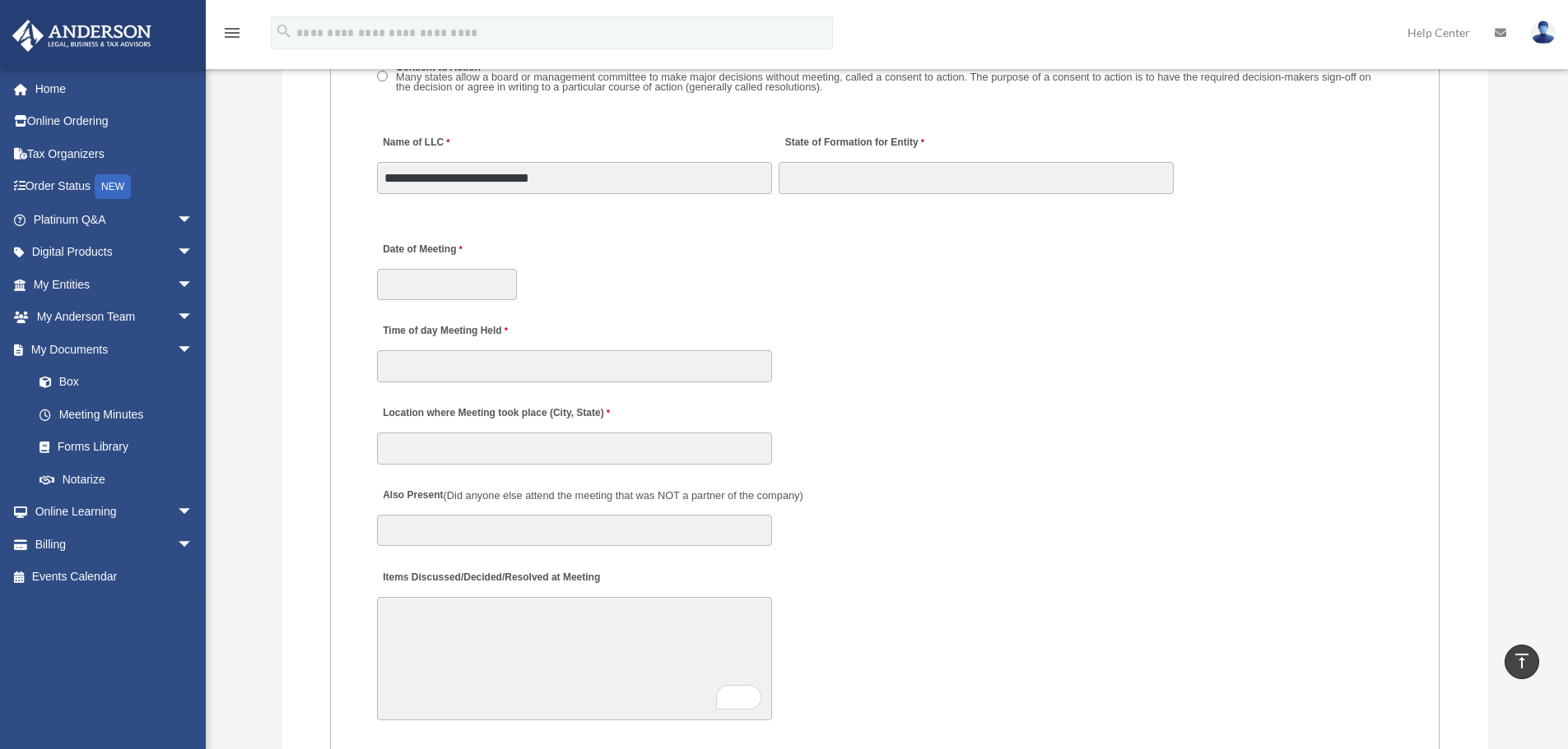
click at [830, 329] on div "Time of day Meeting Held" at bounding box center [884, 348] width 1019 height 72
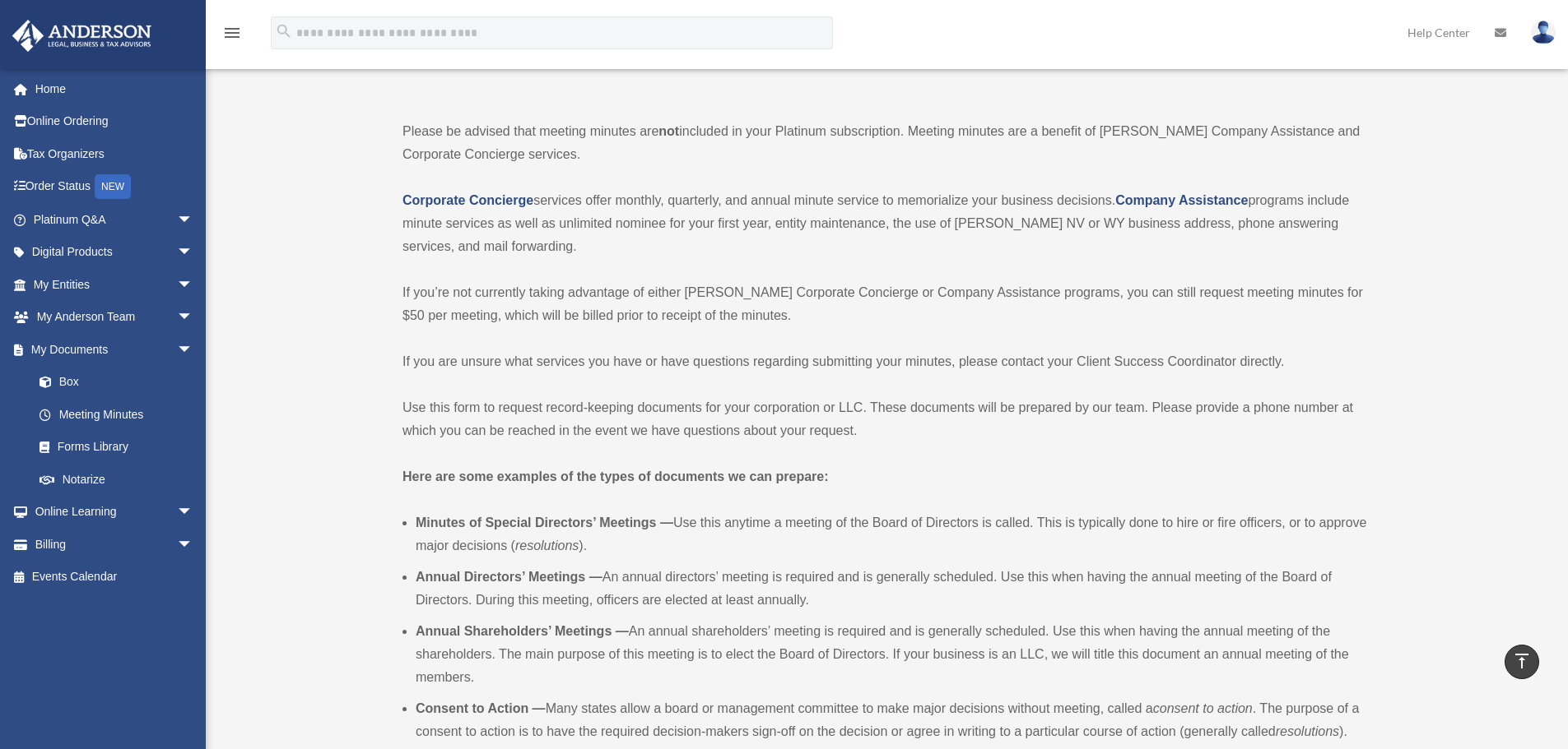
scroll to position [0, 0]
